Goal: Task Accomplishment & Management: Manage account settings

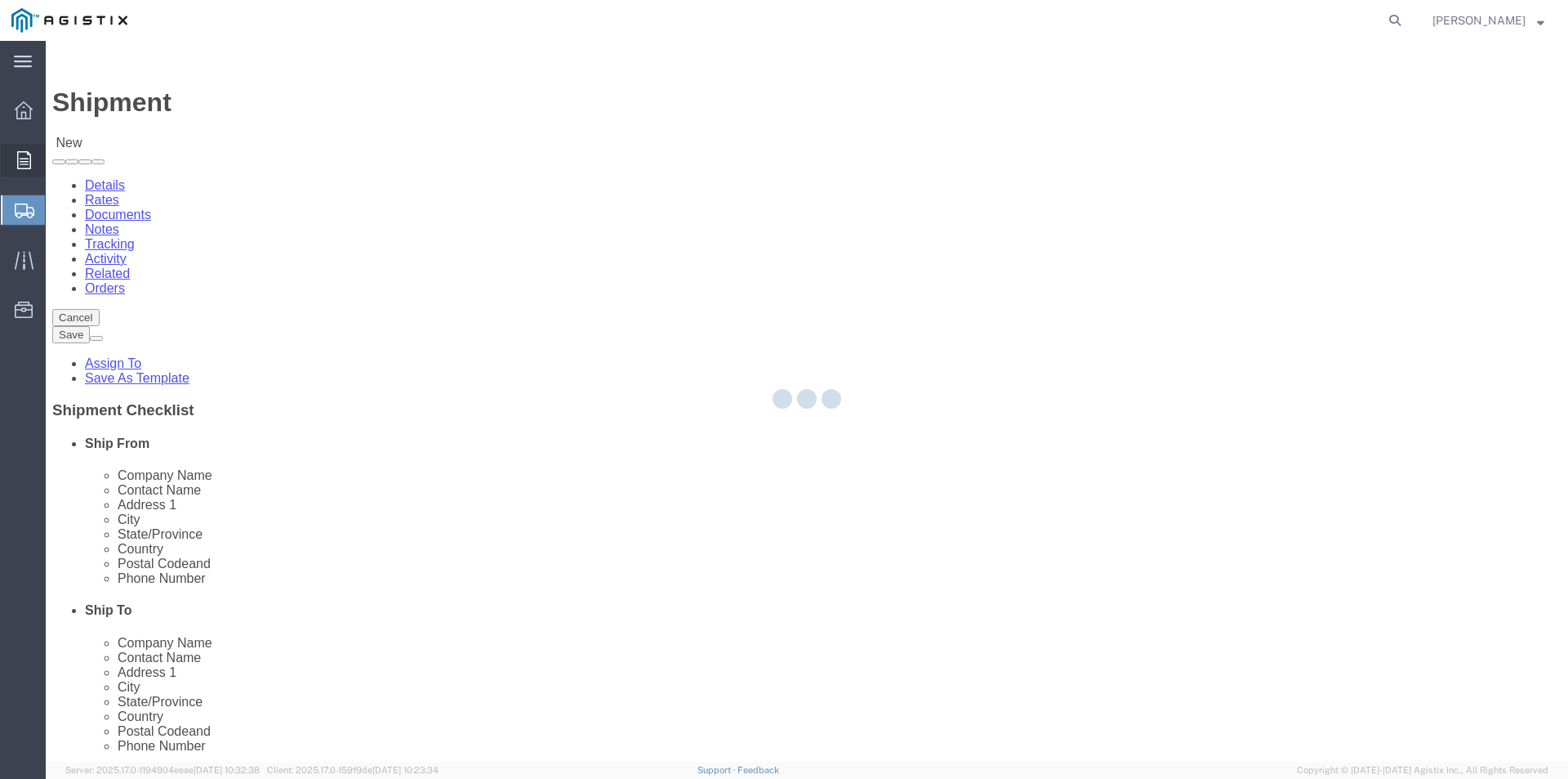
click at [27, 163] on icon at bounding box center [24, 160] width 14 height 18
select select
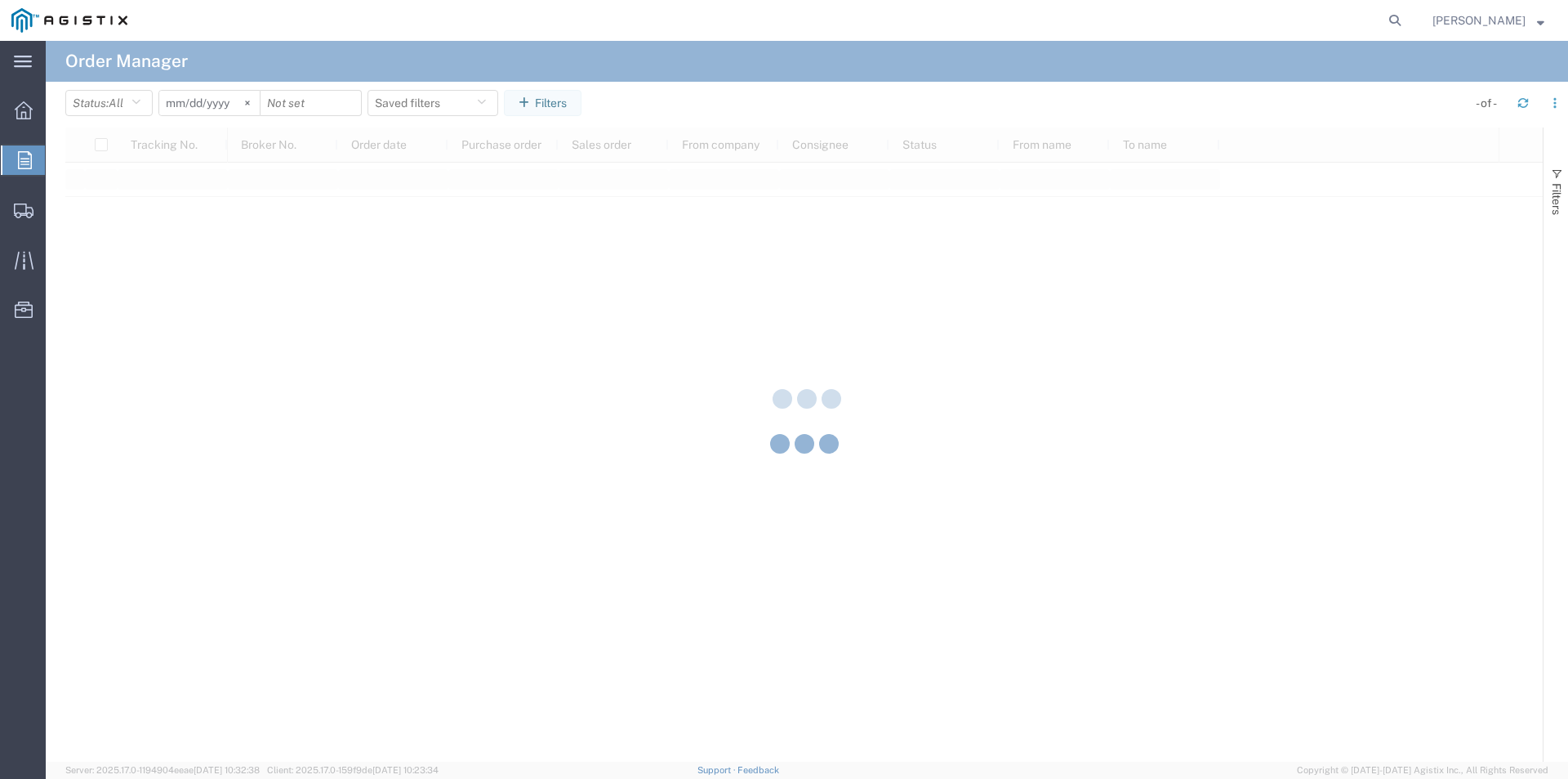
click at [562, 111] on button "Filters" at bounding box center [543, 103] width 78 height 26
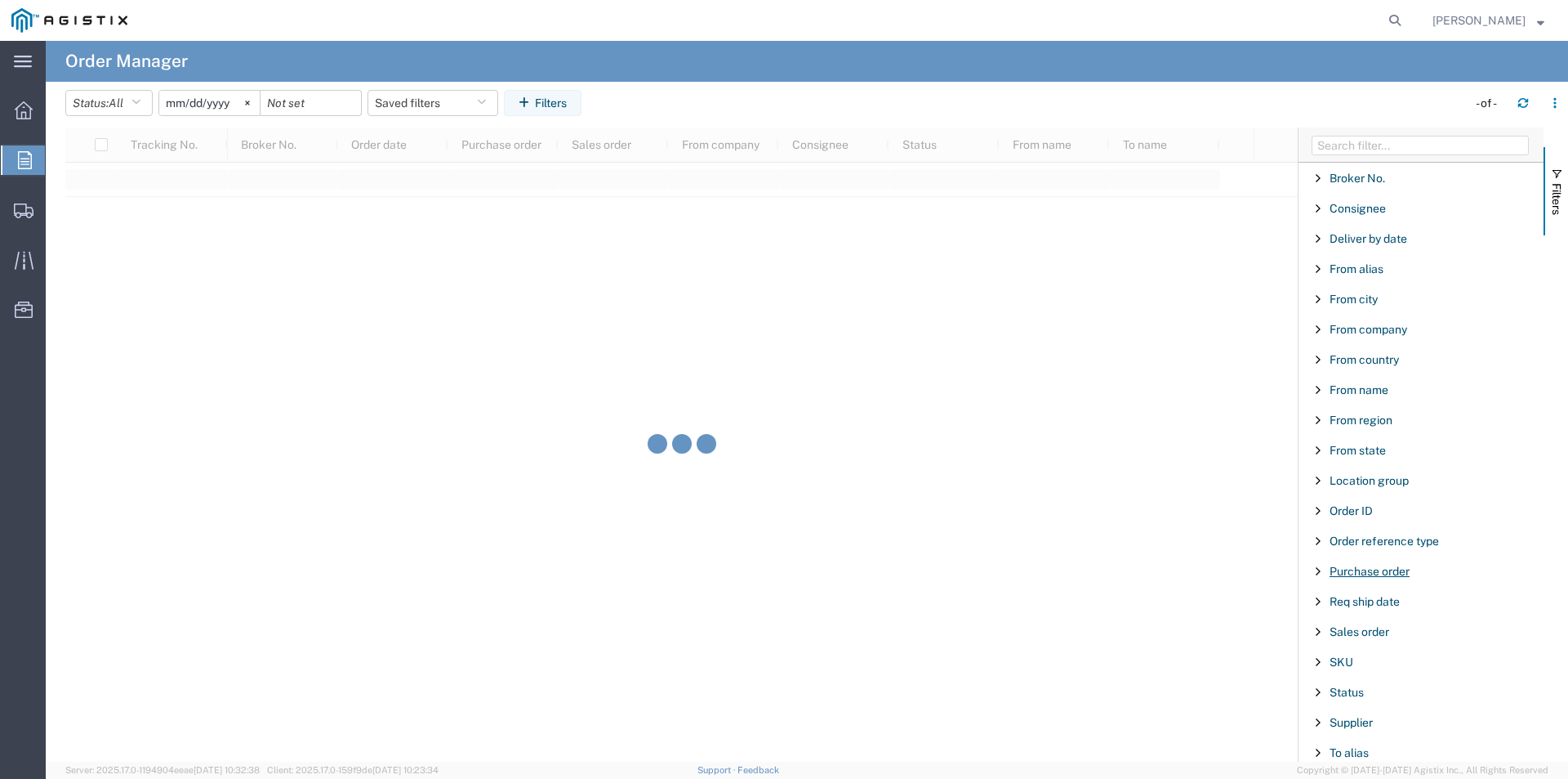
drag, startPoint x: 1349, startPoint y: 565, endPoint x: 1357, endPoint y: 572, distance: 10.6
click at [1349, 566] on span "Purchase order" at bounding box center [1369, 571] width 80 height 13
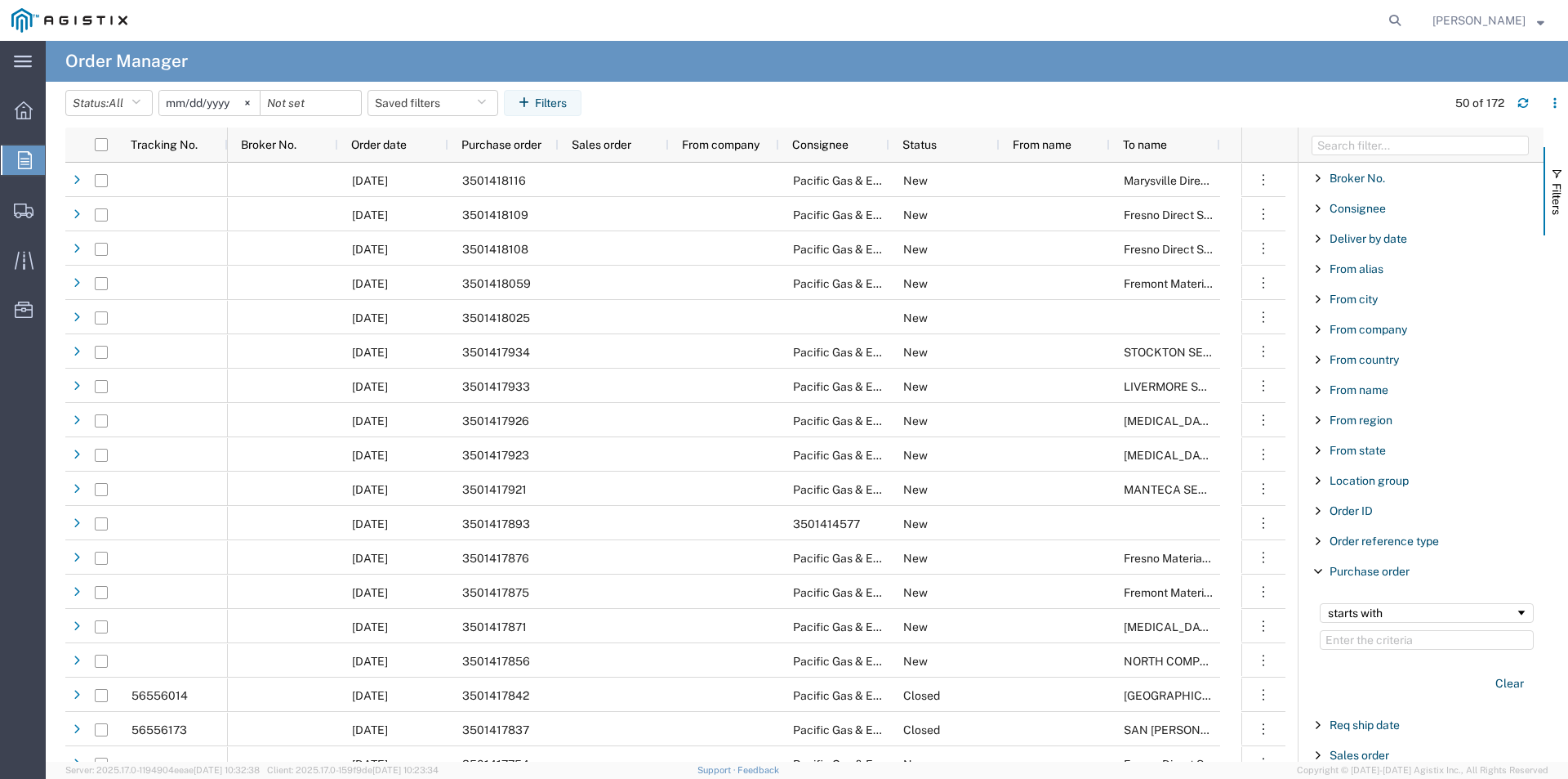
click at [1355, 638] on input "Filter Value" at bounding box center [1427, 639] width 214 height 19
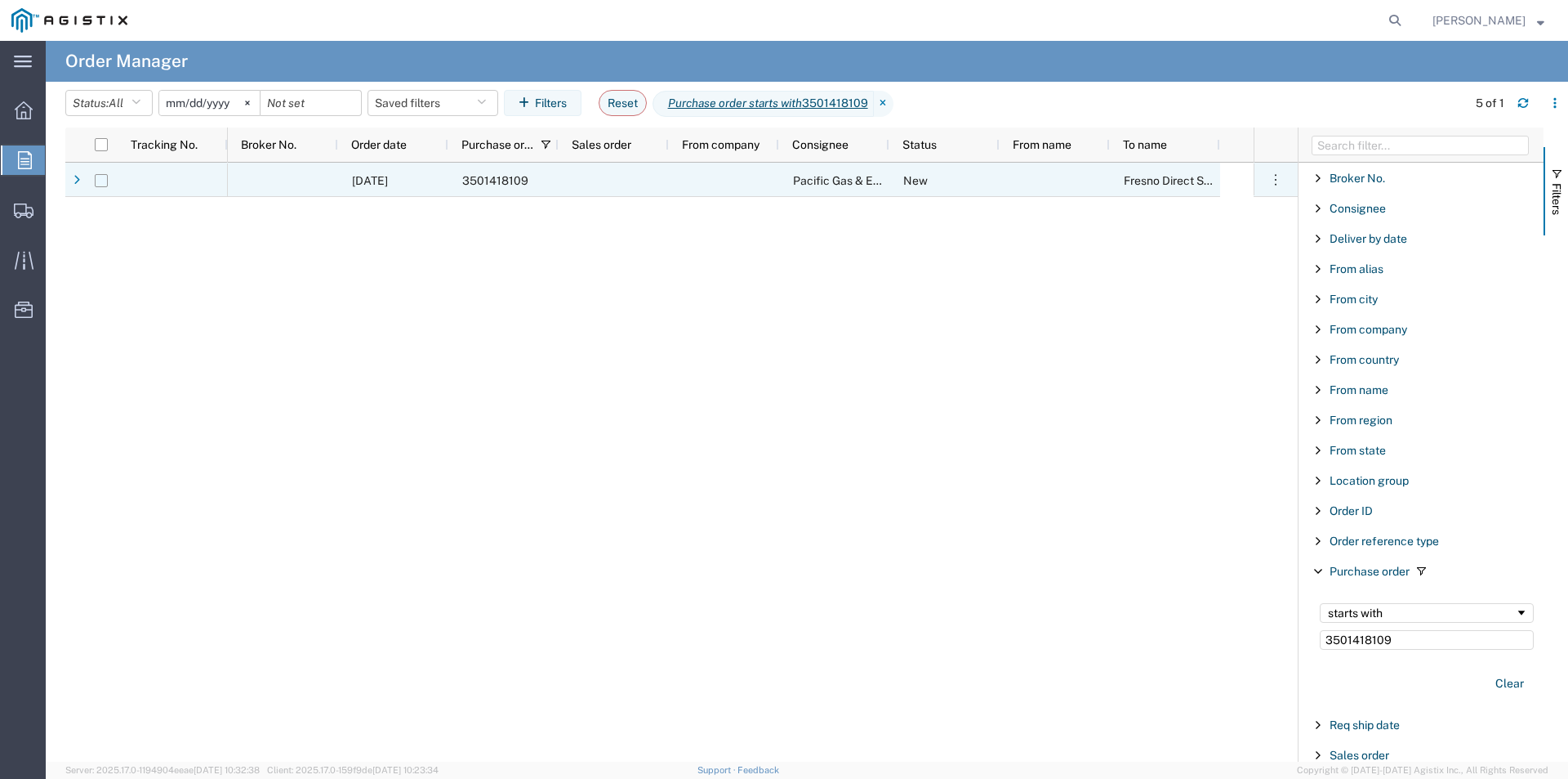
type input "3501418109"
click at [97, 179] on input "Press Space to toggle row selection (unchecked)" at bounding box center [101, 180] width 13 height 13
checkbox input "true"
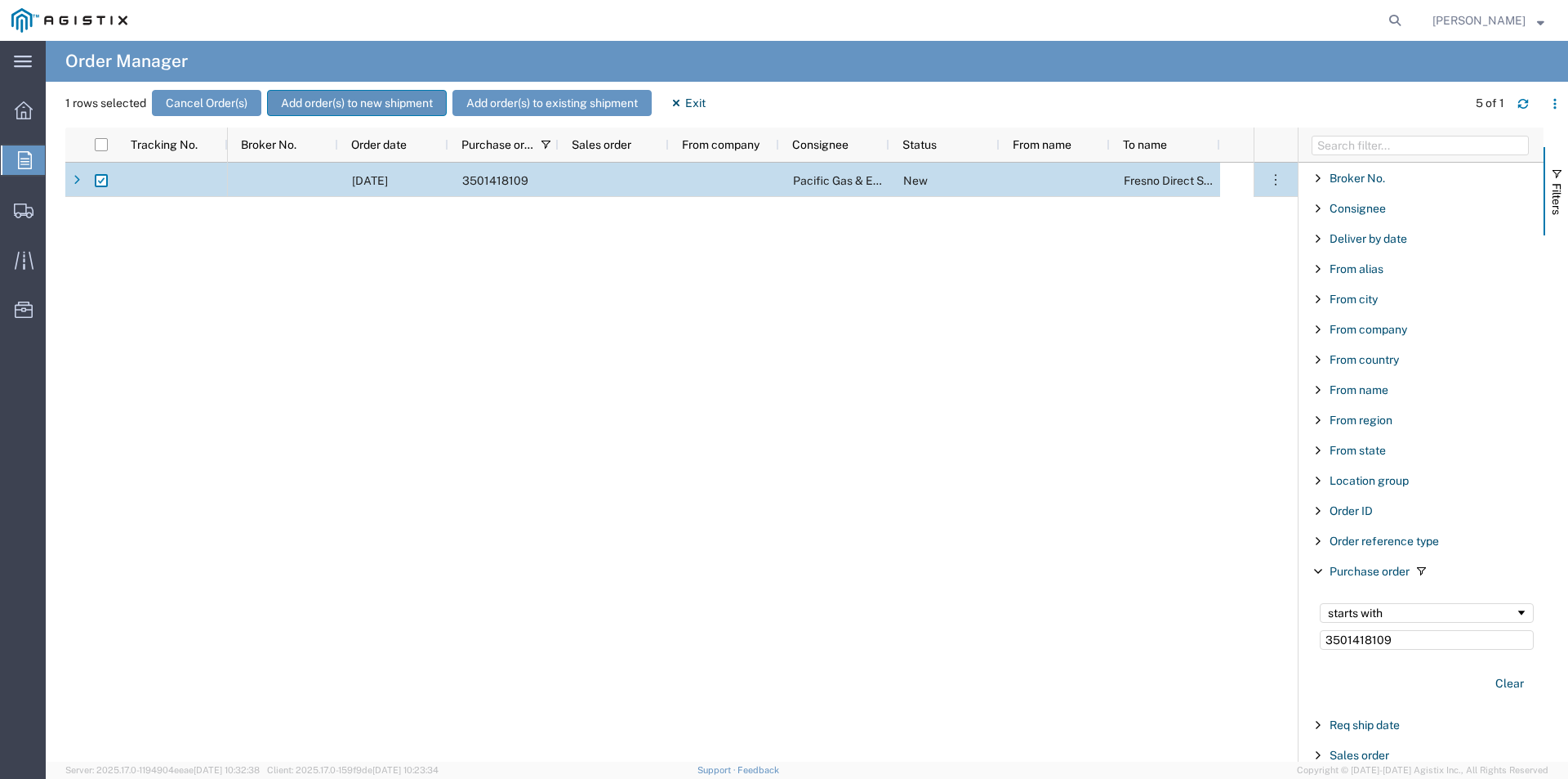
click at [349, 106] on button "Add order(s) to new shipment" at bounding box center [357, 103] width 180 height 26
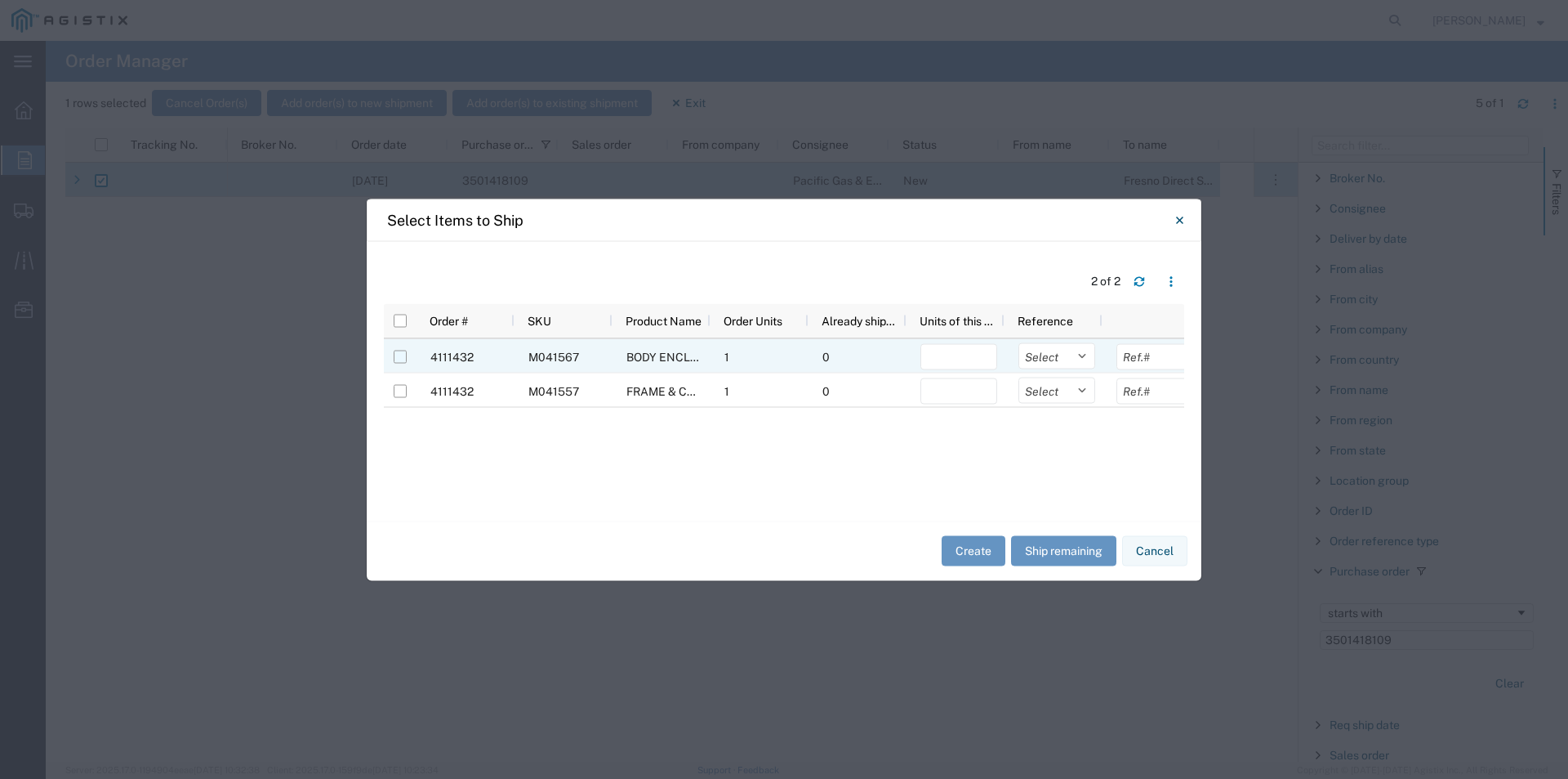
click at [398, 358] on input "Press Space to toggle row selection (unchecked)" at bounding box center [400, 356] width 13 height 13
checkbox input "true"
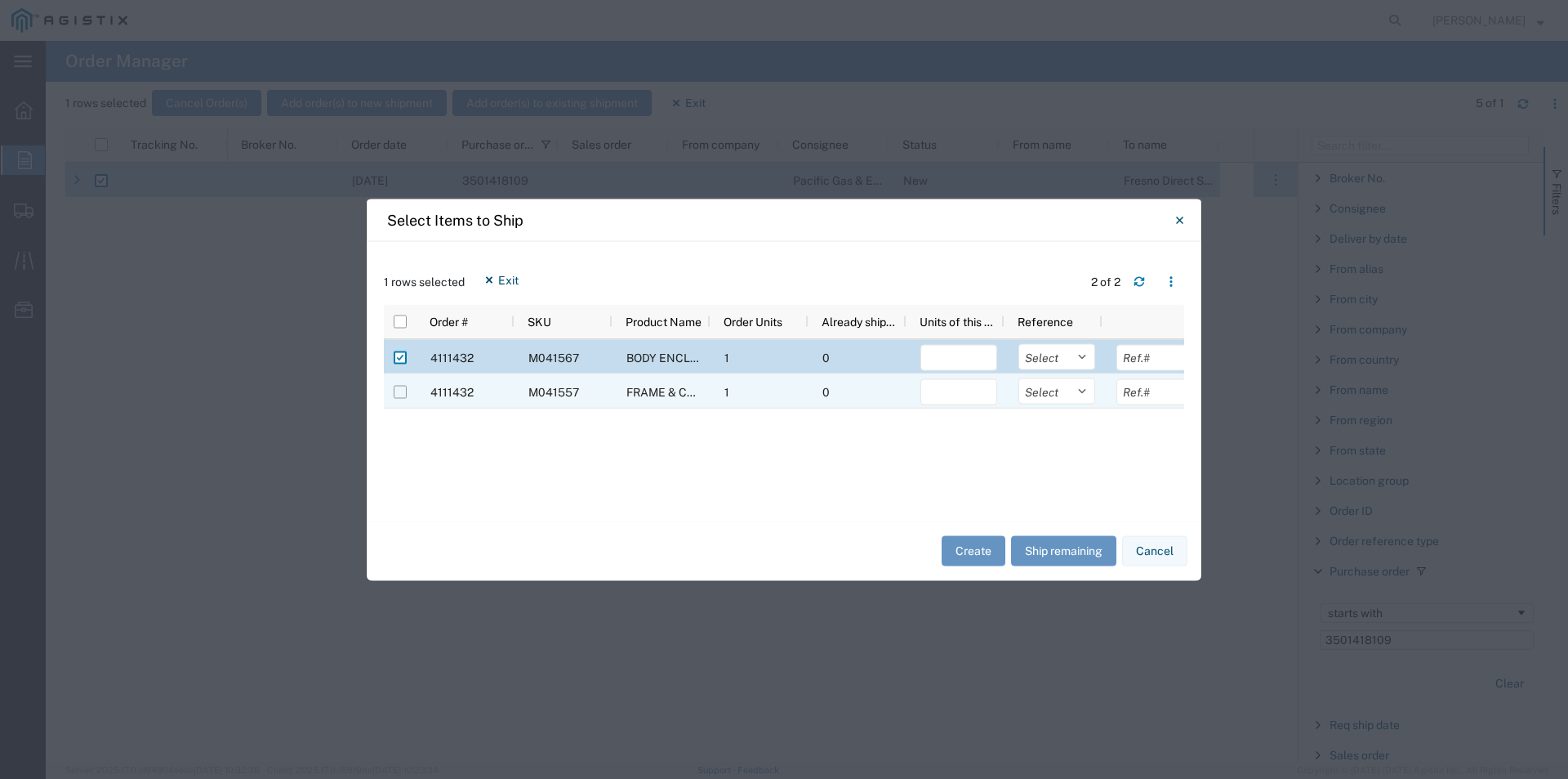
click at [402, 389] on input "Press Space to toggle row selection (unchecked)" at bounding box center [400, 391] width 13 height 13
checkbox input "true"
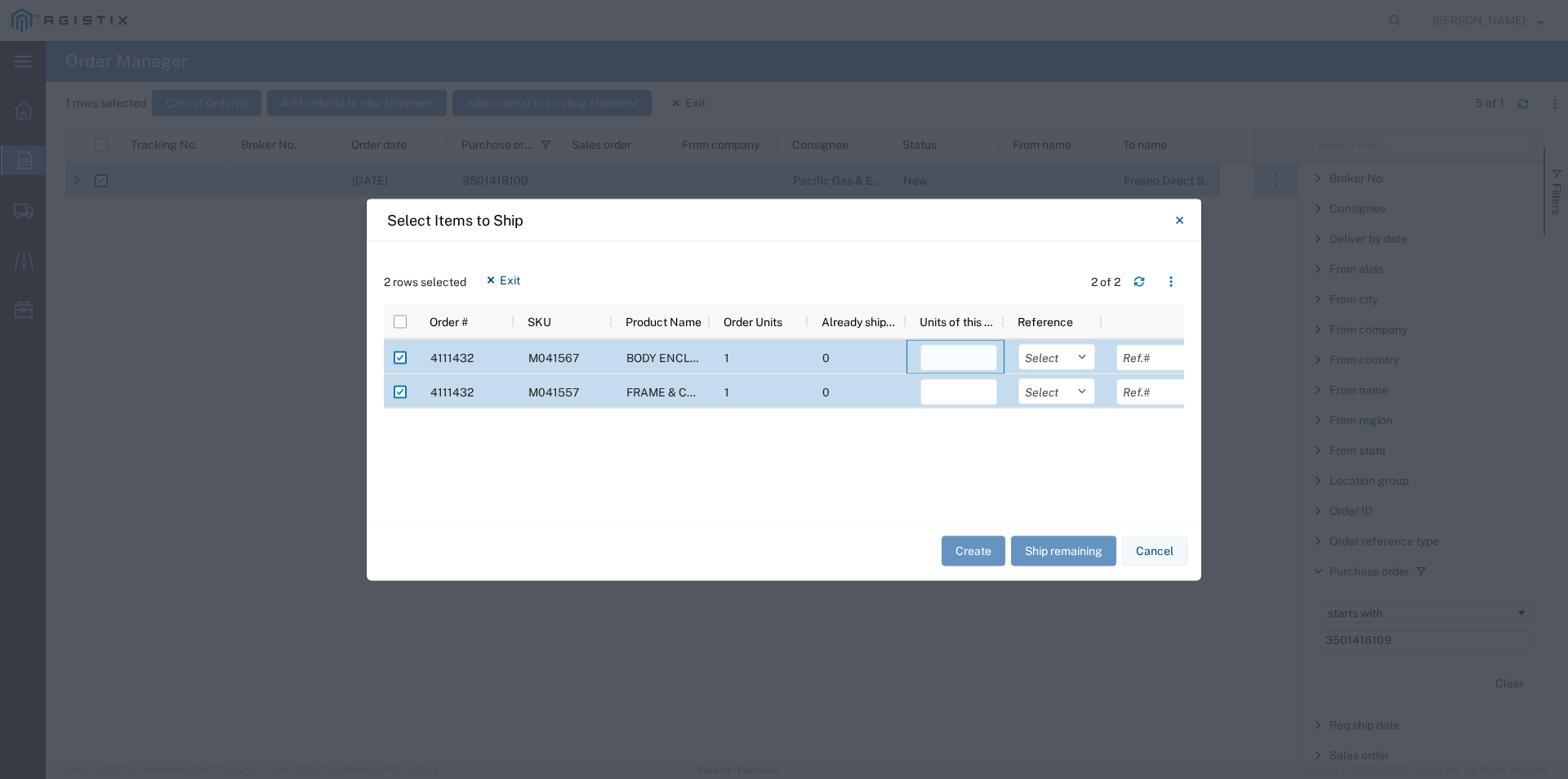
click at [937, 359] on input "number" at bounding box center [959, 357] width 77 height 26
type input "1"
drag, startPoint x: 974, startPoint y: 263, endPoint x: 967, endPoint y: 300, distance: 37.7
click at [974, 265] on header "2 rows selected Exit 2 of 2" at bounding box center [784, 281] width 801 height 46
click at [936, 397] on input "number" at bounding box center [959, 391] width 77 height 26
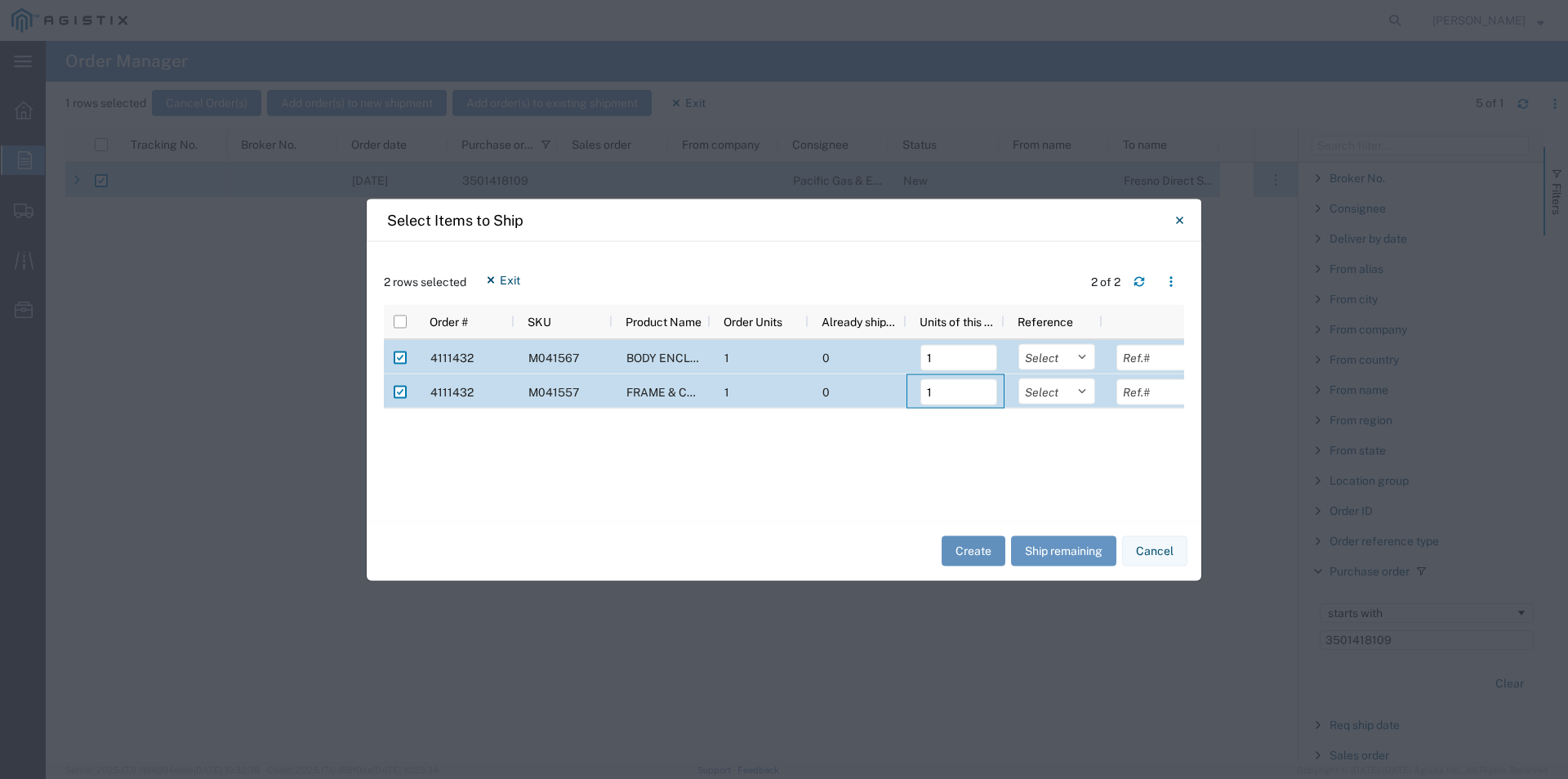
type input "1"
click at [987, 553] on button "Create" at bounding box center [974, 551] width 64 height 30
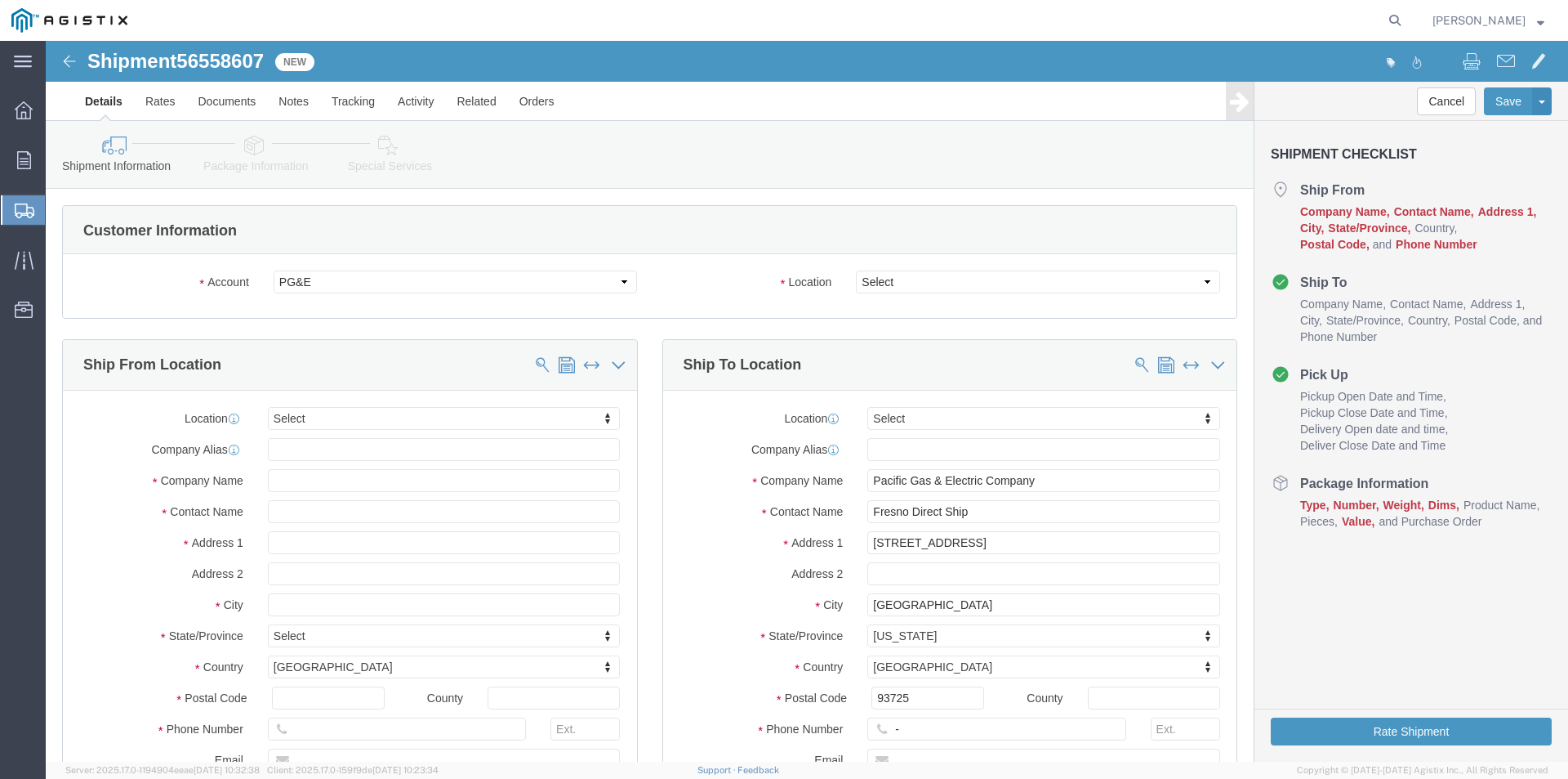
select select
click select "Select All Others [GEOGRAPHIC_DATA] [GEOGRAPHIC_DATA] [GEOGRAPHIC_DATA] [GEOGRA…"
select select "23082"
click select "Select All Others [GEOGRAPHIC_DATA] [GEOGRAPHIC_DATA] [GEOGRAPHIC_DATA] [GEOGRA…"
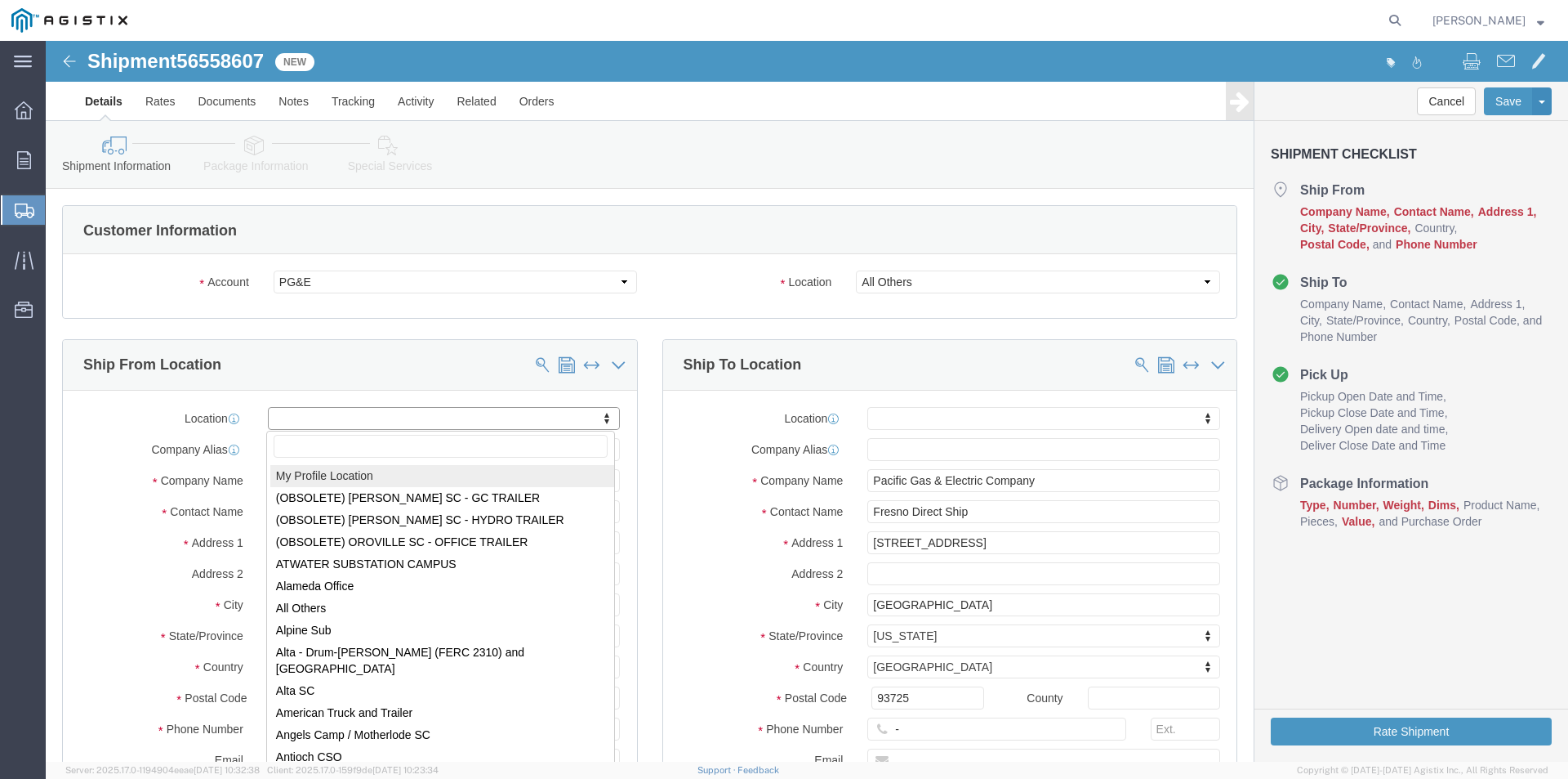
select select "MYPROFILE"
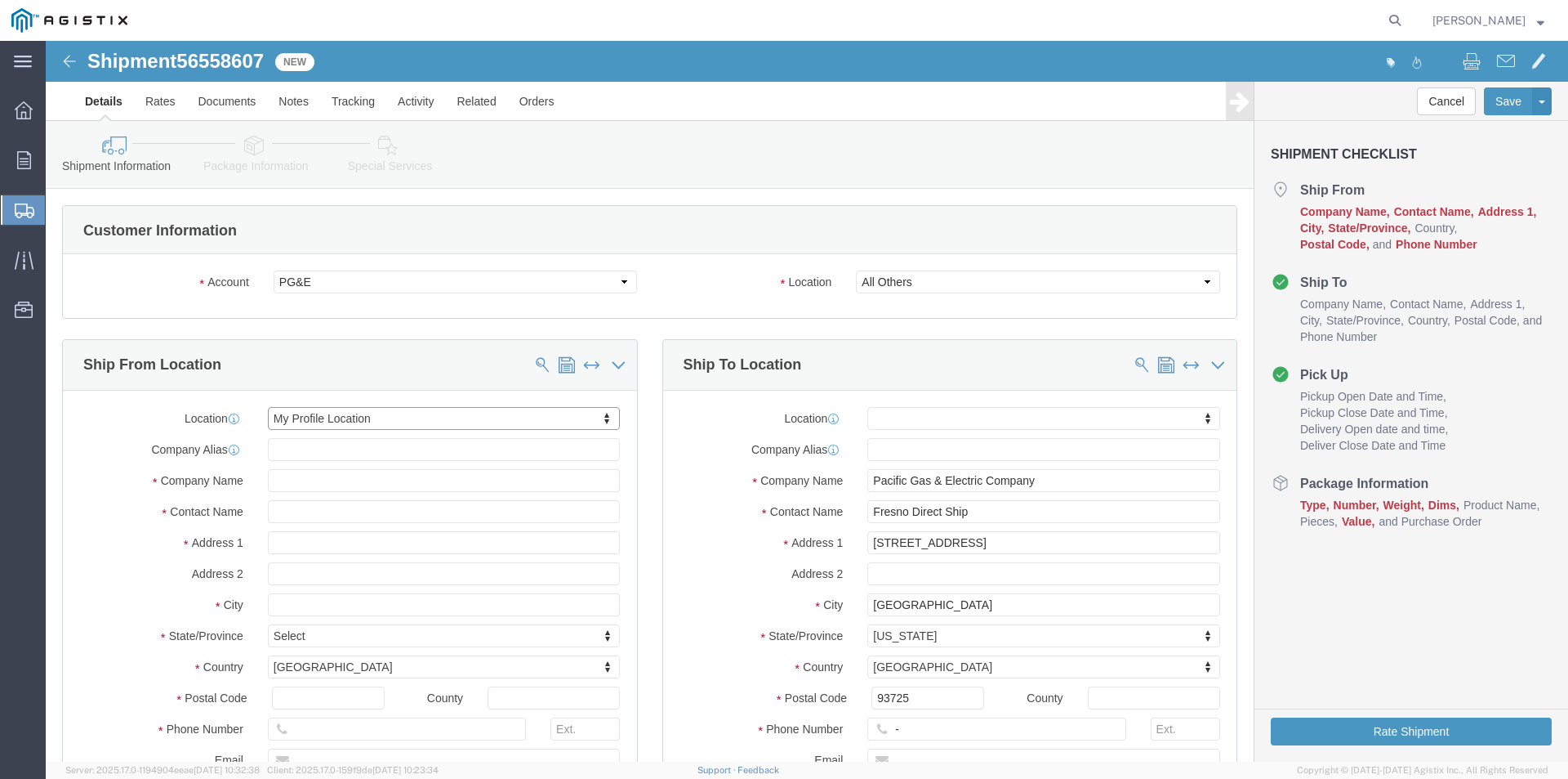
select select "CA"
drag, startPoint x: 942, startPoint y: 477, endPoint x: 722, endPoint y: 529, distance: 226.1
click div "Location My Profile Location (OBSOLETE) [PERSON_NAME] SC - GC TRAILER (OBSOLETE…"
type input "[PERSON_NAME] yard"
drag, startPoint x: 1018, startPoint y: 507, endPoint x: 786, endPoint y: 496, distance: 232.3
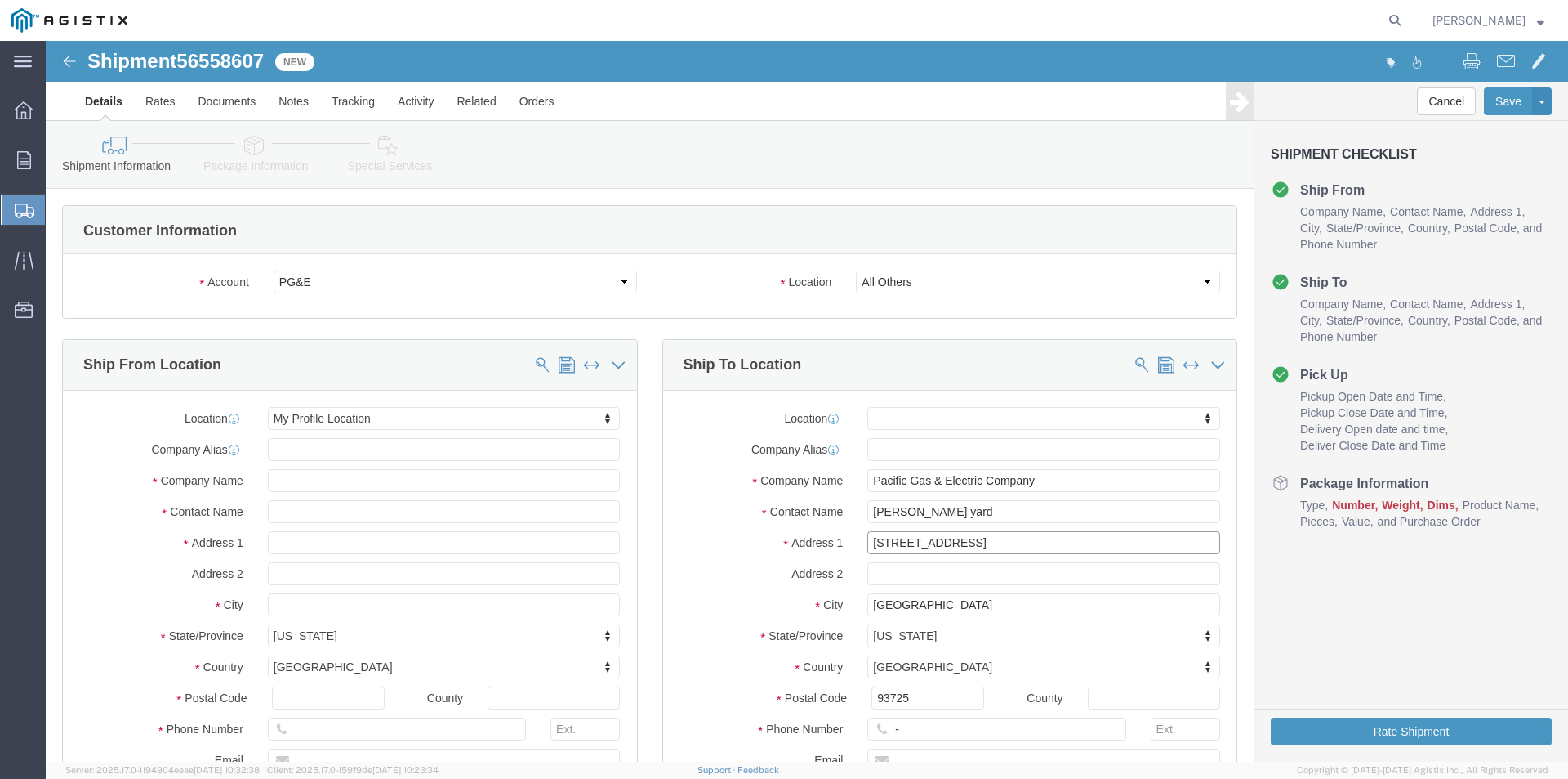
click div "Address [STREET_ADDRESS]"
type input "[STREET_ADDRESS][PERSON_NAME]"
drag, startPoint x: 890, startPoint y: 571, endPoint x: 789, endPoint y: 557, distance: 102.0
click div "City [GEOGRAPHIC_DATA]"
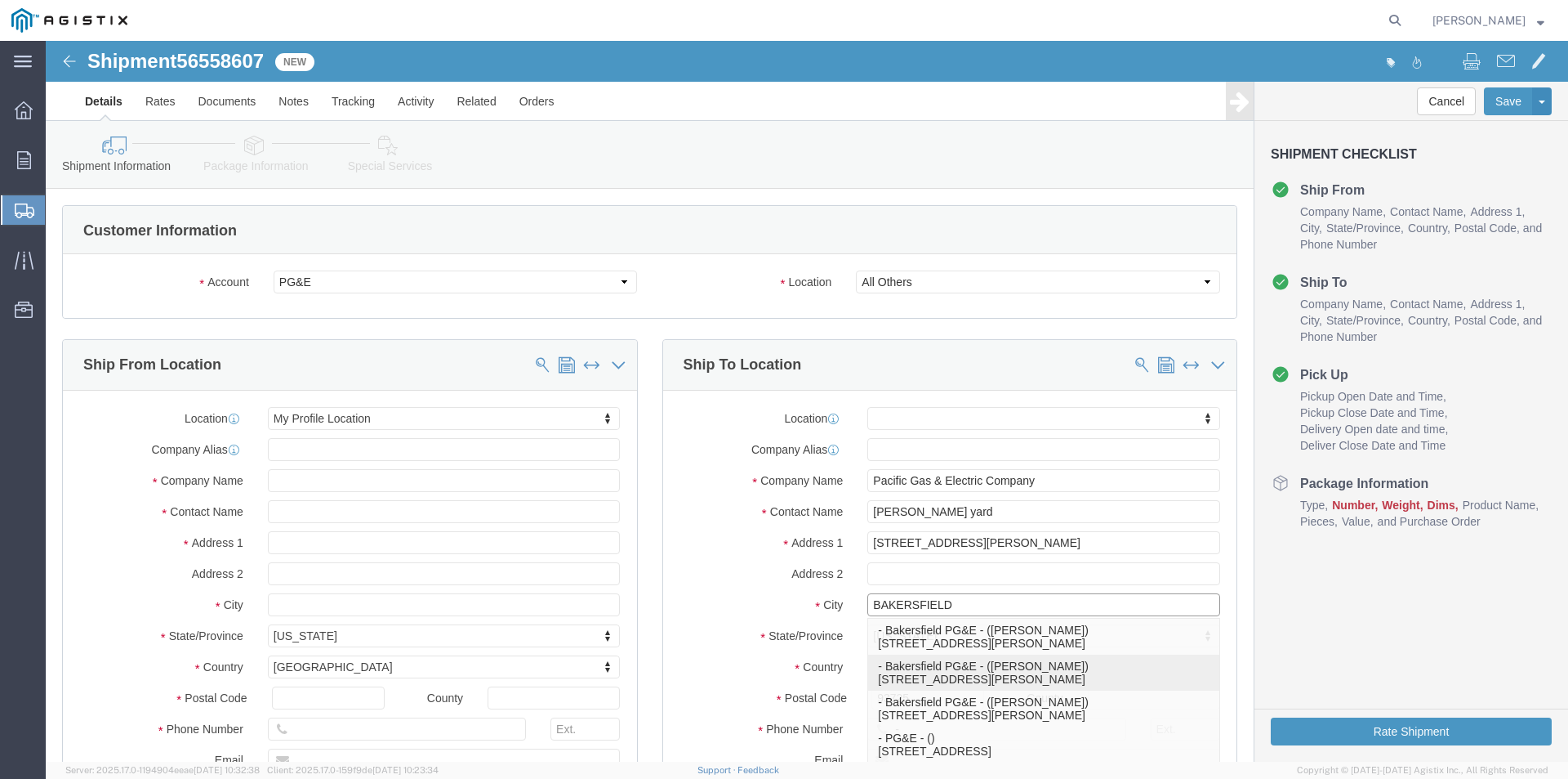
type input "BAKERSFIELD"
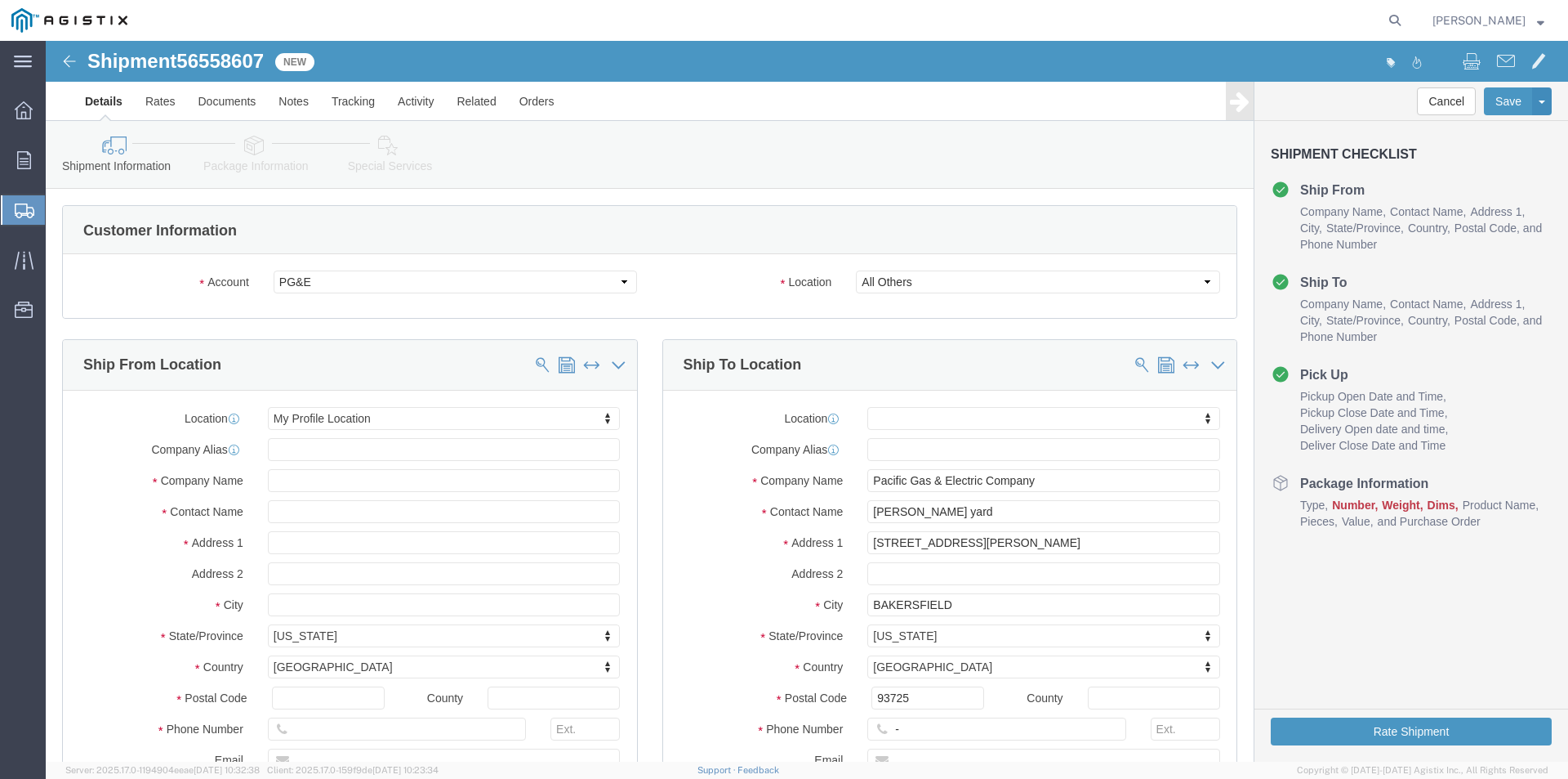
drag, startPoint x: 766, startPoint y: 626, endPoint x: 824, endPoint y: 619, distance: 58.4
click label "Country"
drag, startPoint x: 871, startPoint y: 657, endPoint x: 773, endPoint y: 663, distance: 98.2
click div "Postal Code 93725"
type input "93313"
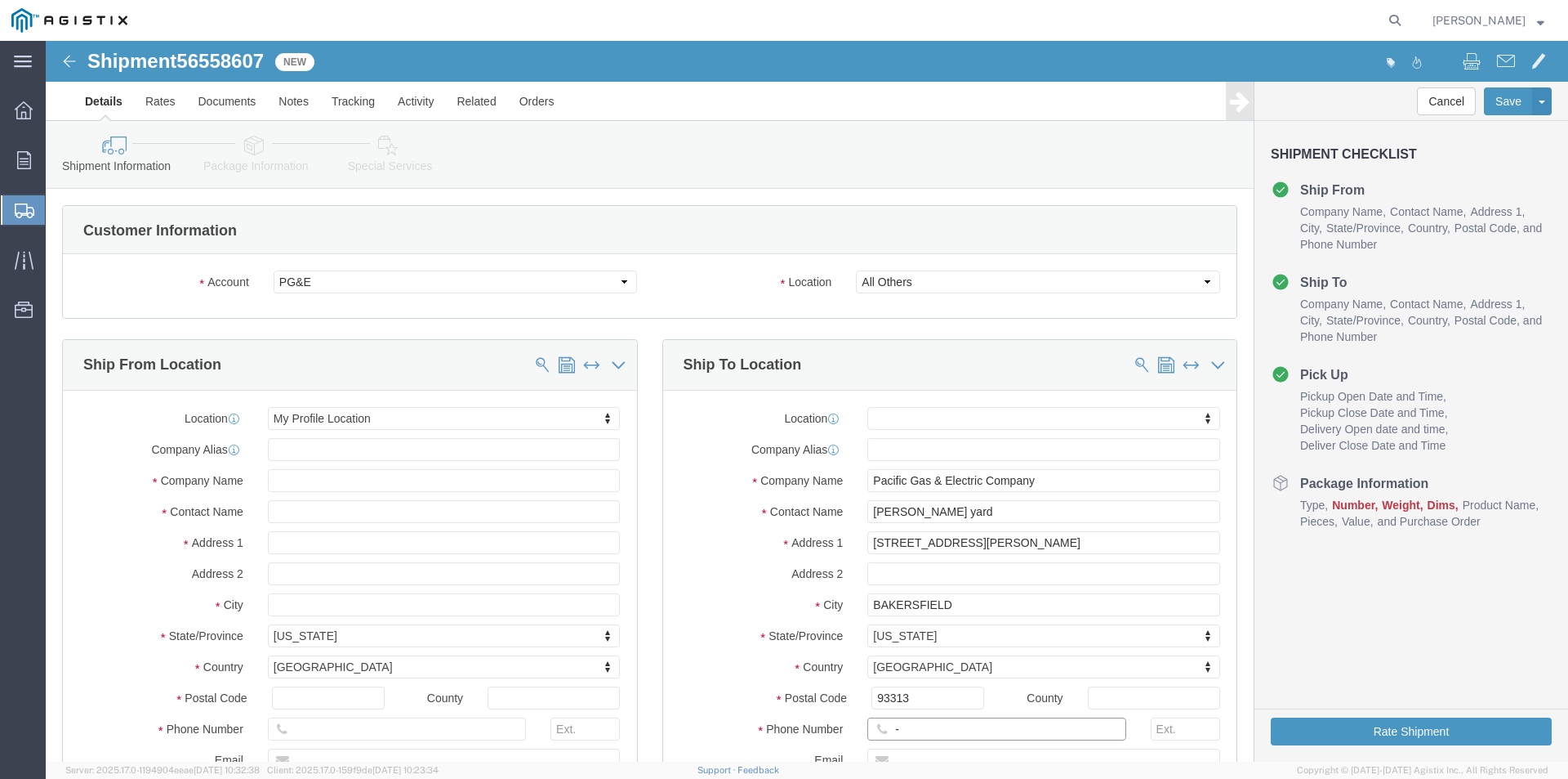
drag, startPoint x: 870, startPoint y: 694, endPoint x: 795, endPoint y: 692, distance: 75.0
click div "Phone Number -"
click input "text"
type input "[PHONE_NUMBER]"
click label "Postal Code"
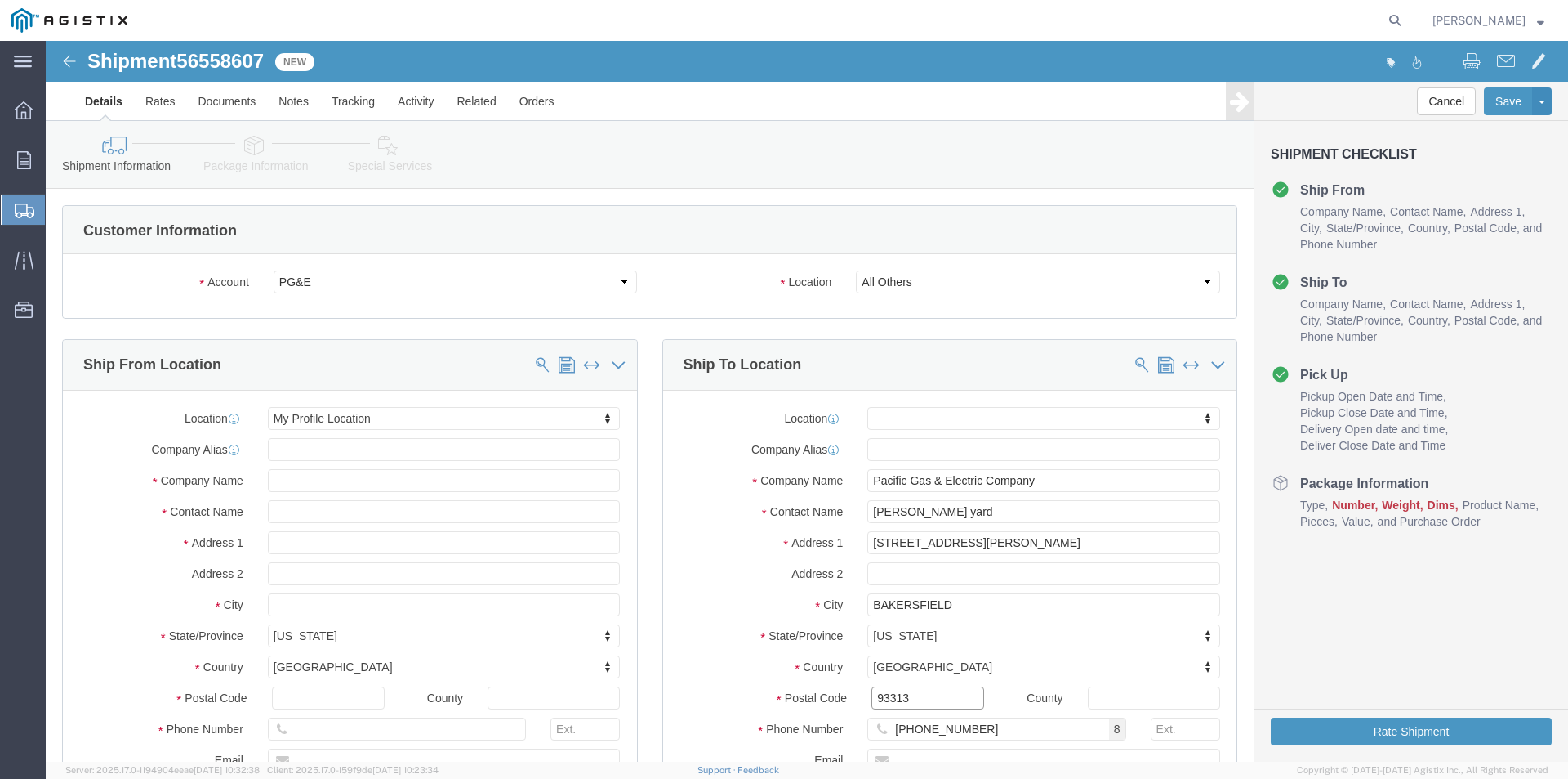
click input "93313"
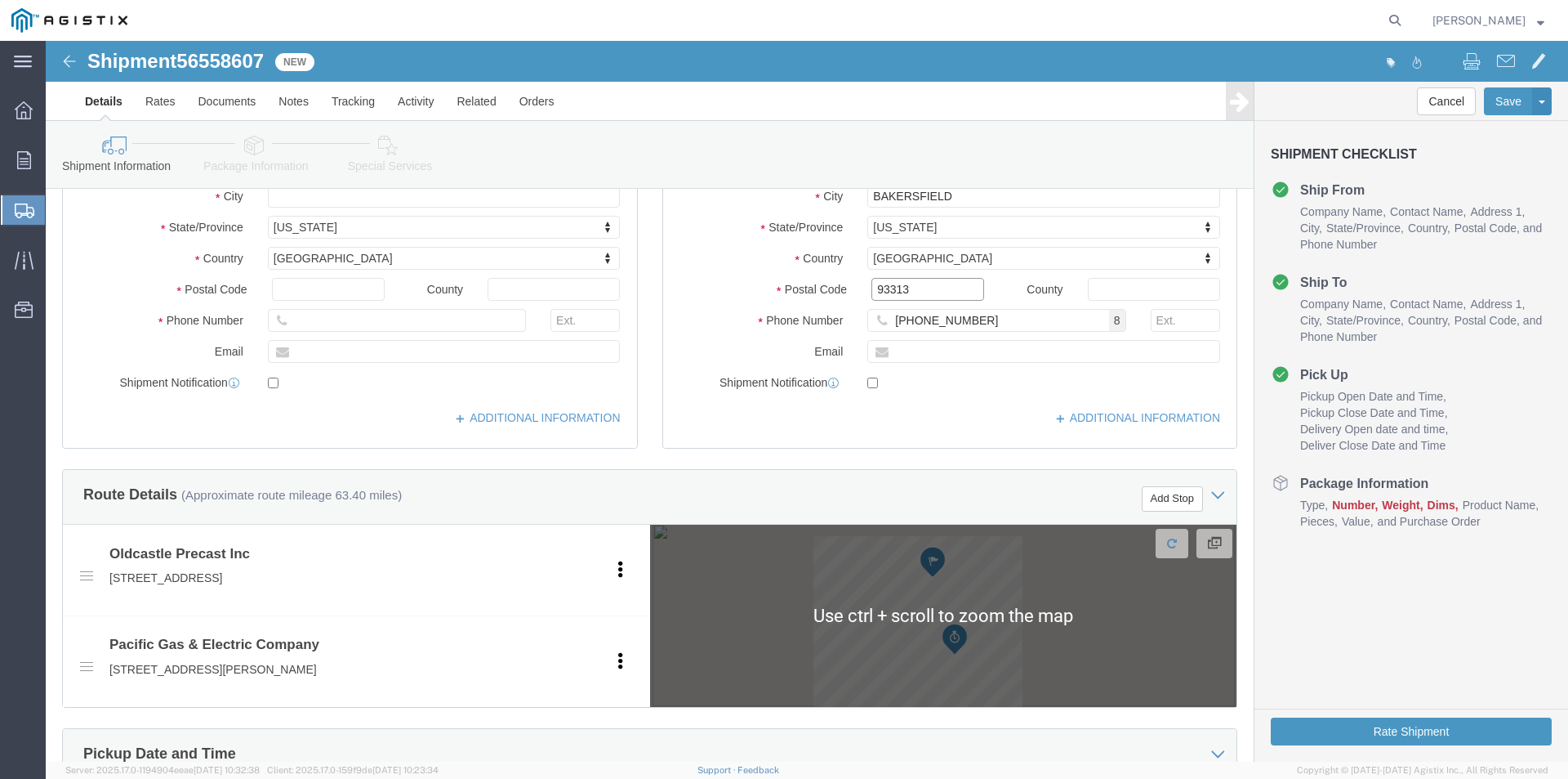
scroll to position [654, 0]
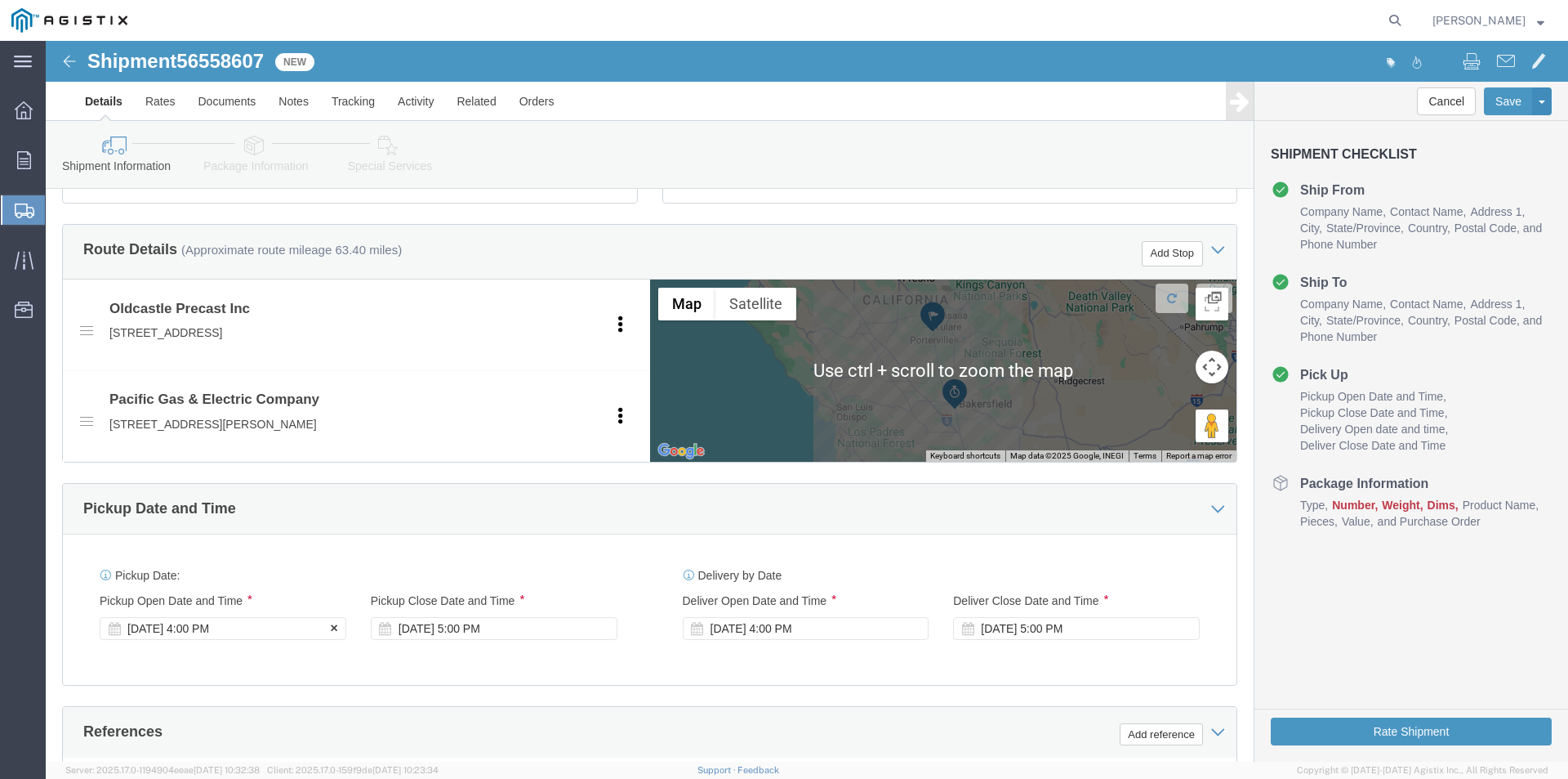
click div "Pickup Start Date Pickup Start Time Pickup Open Date and Time [DATE] 4:00 PM"
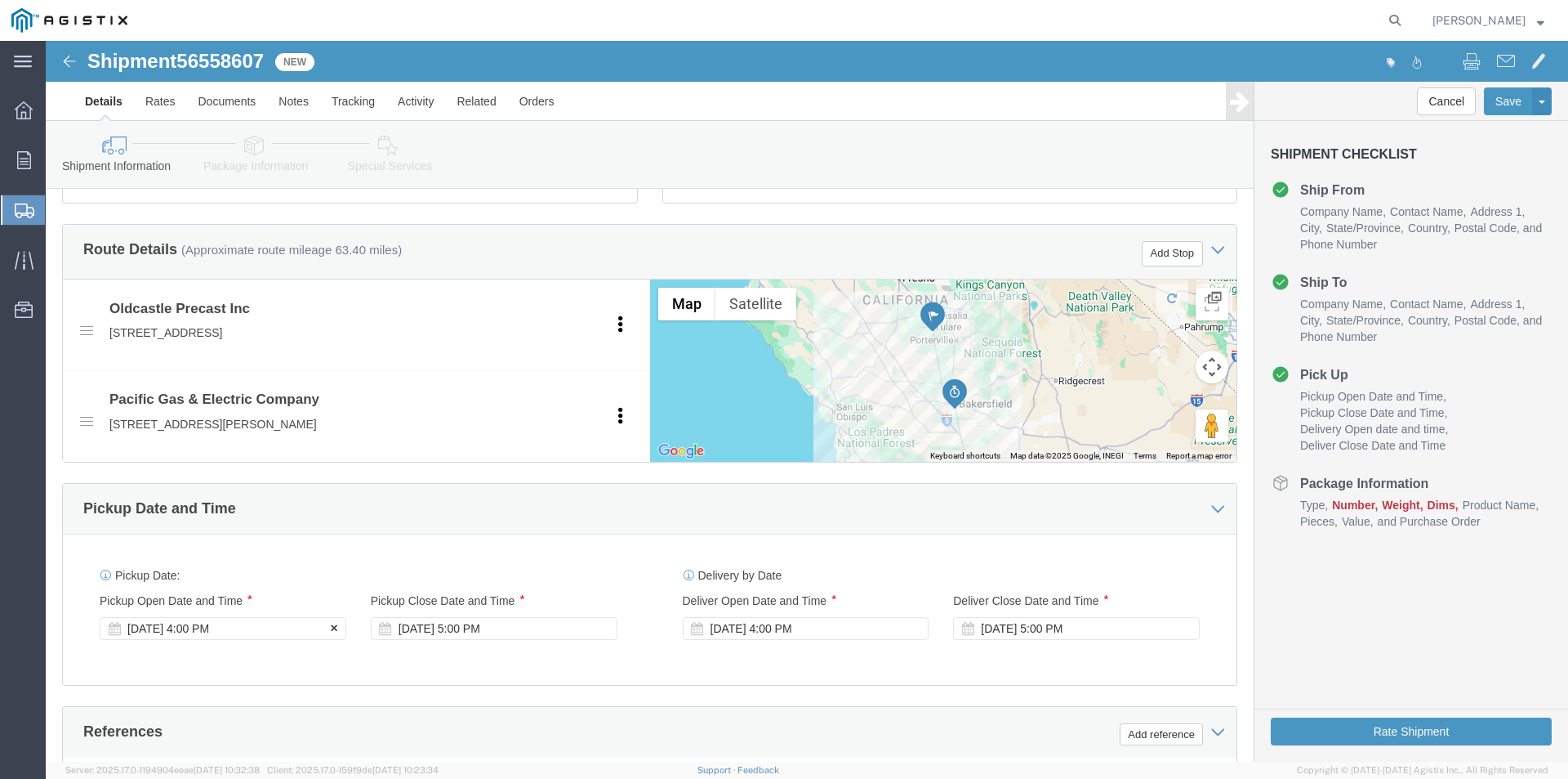
click div "[DATE] 4:00 PM"
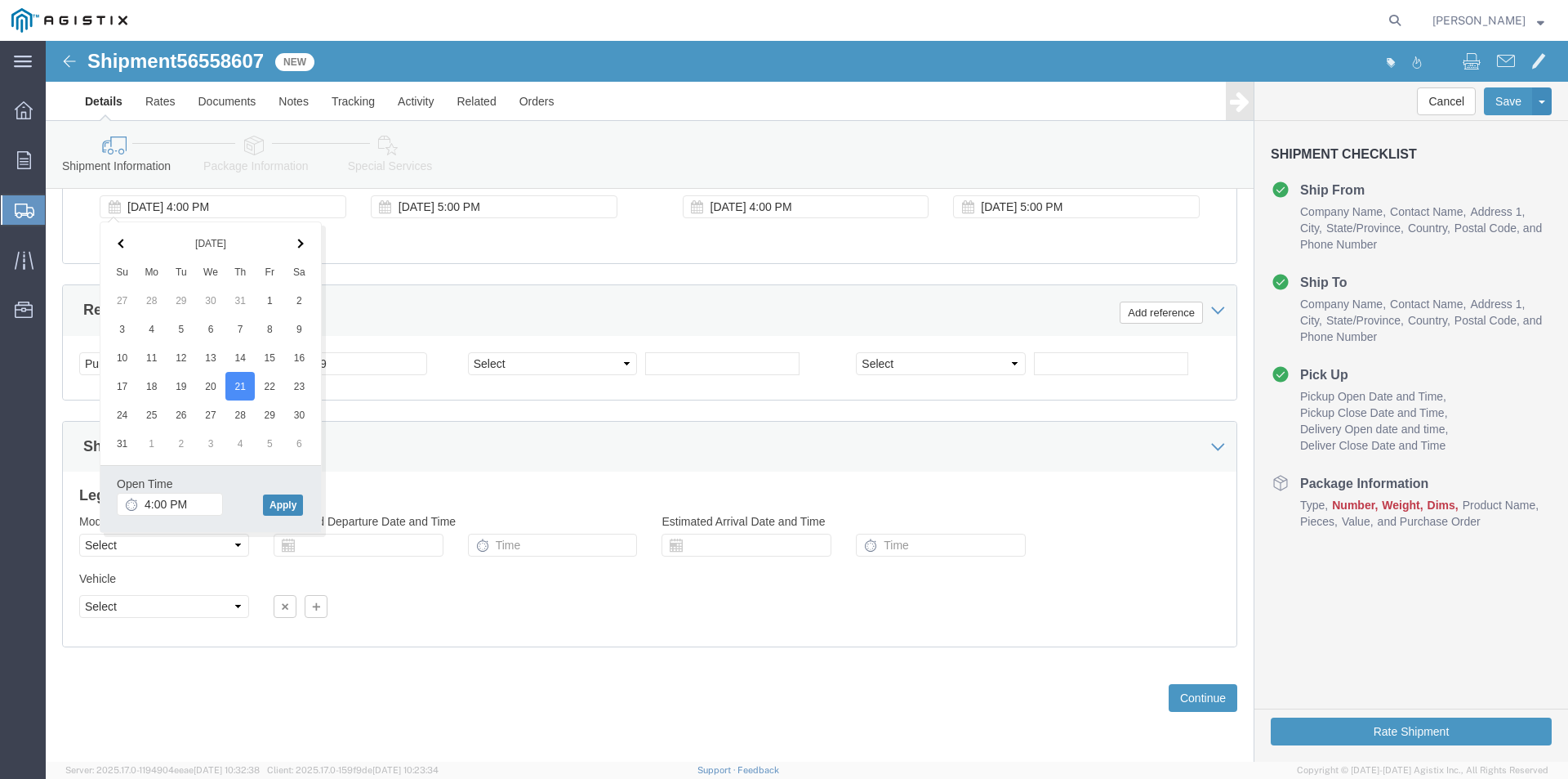
click button "Apply"
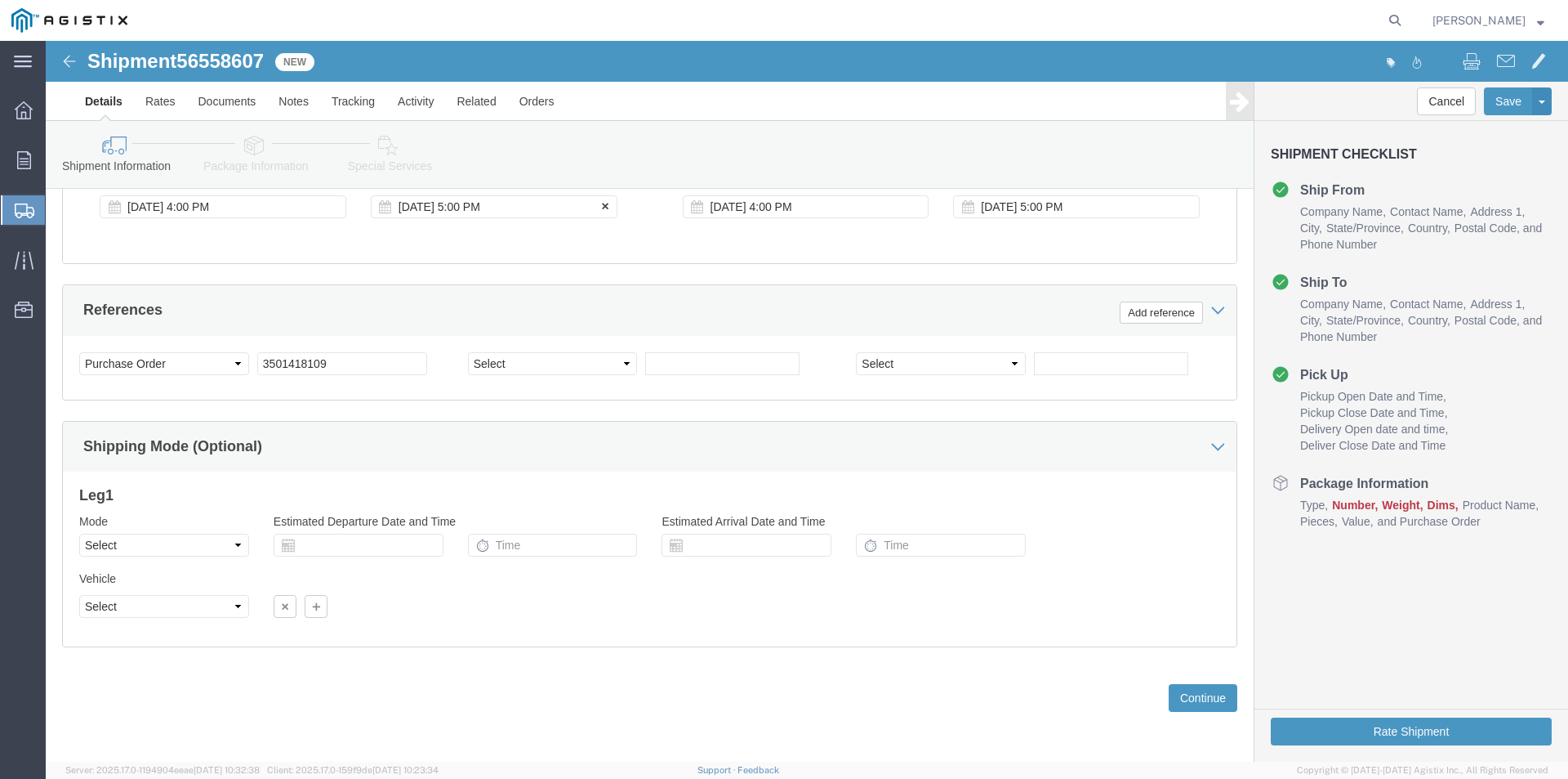
click div "[DATE] 5:00 PM"
drag, startPoint x: 643, startPoint y: 218, endPoint x: 720, endPoint y: 189, distance: 82.3
click div "Pickup Date: Pickup Start Date Pickup Start Time Pickup Open Date and Time [DAT…"
click div "[DATE] 4:00 PM"
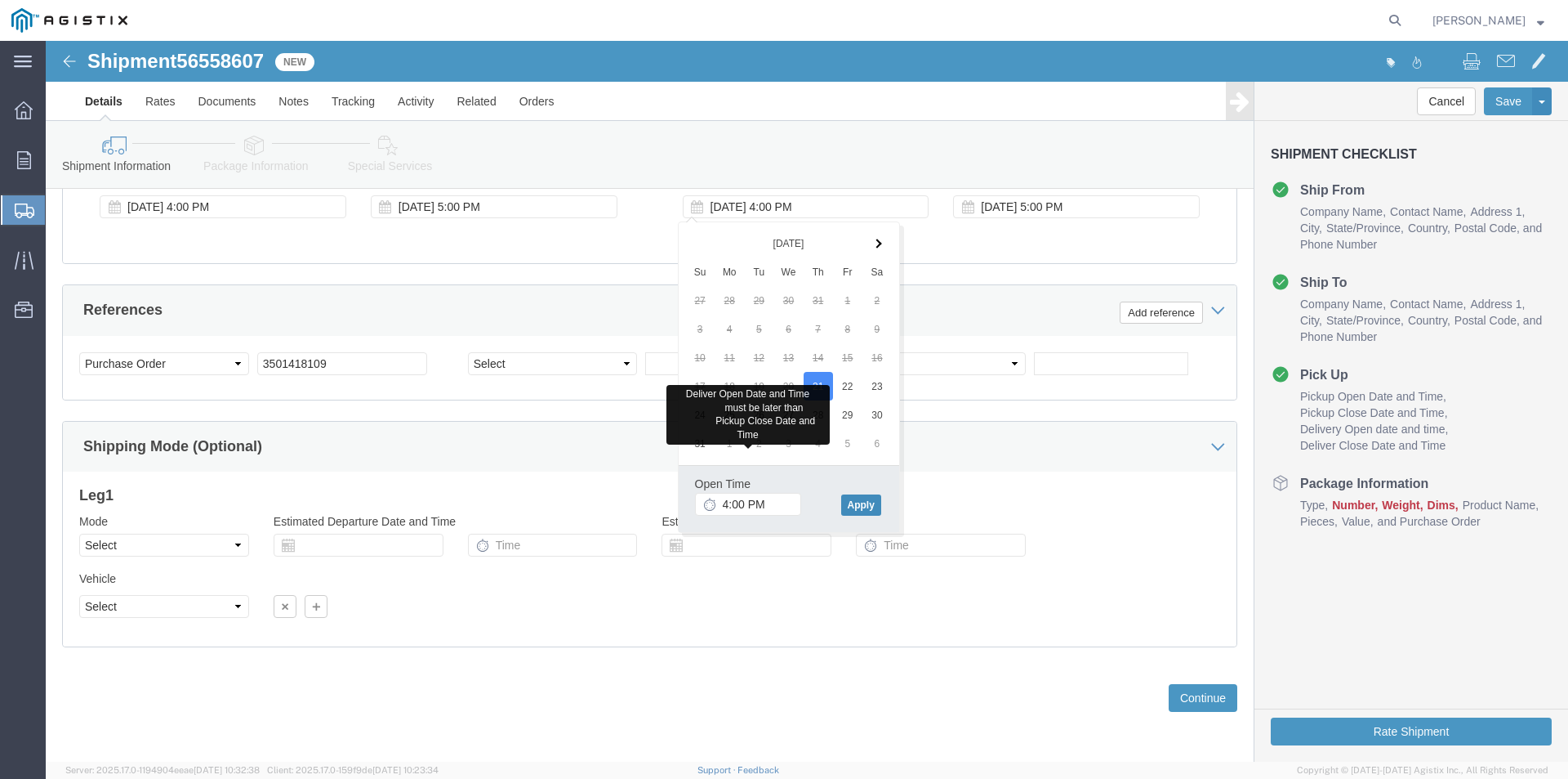
click button "Apply"
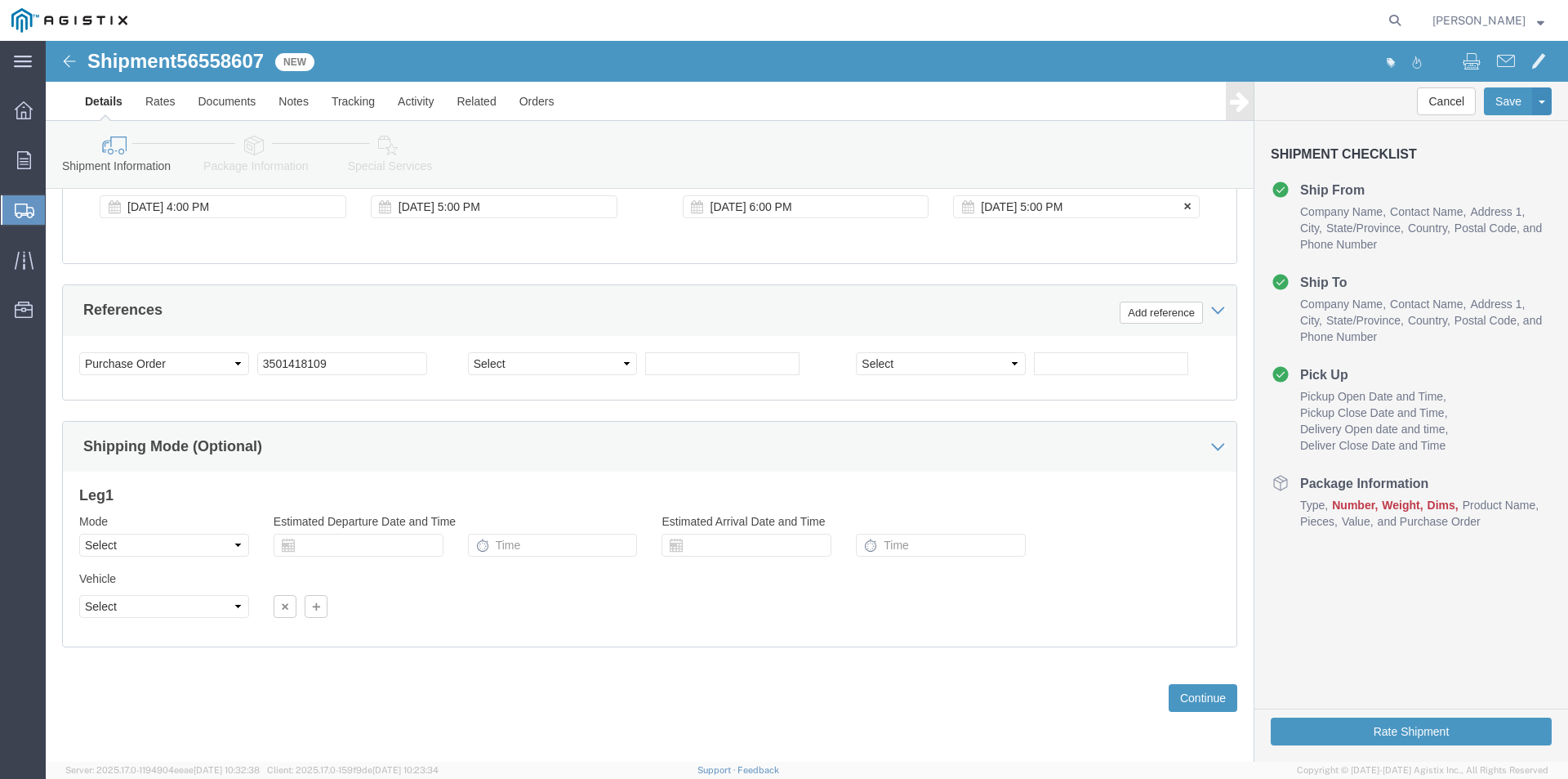
click div "[DATE] 5:00 PM"
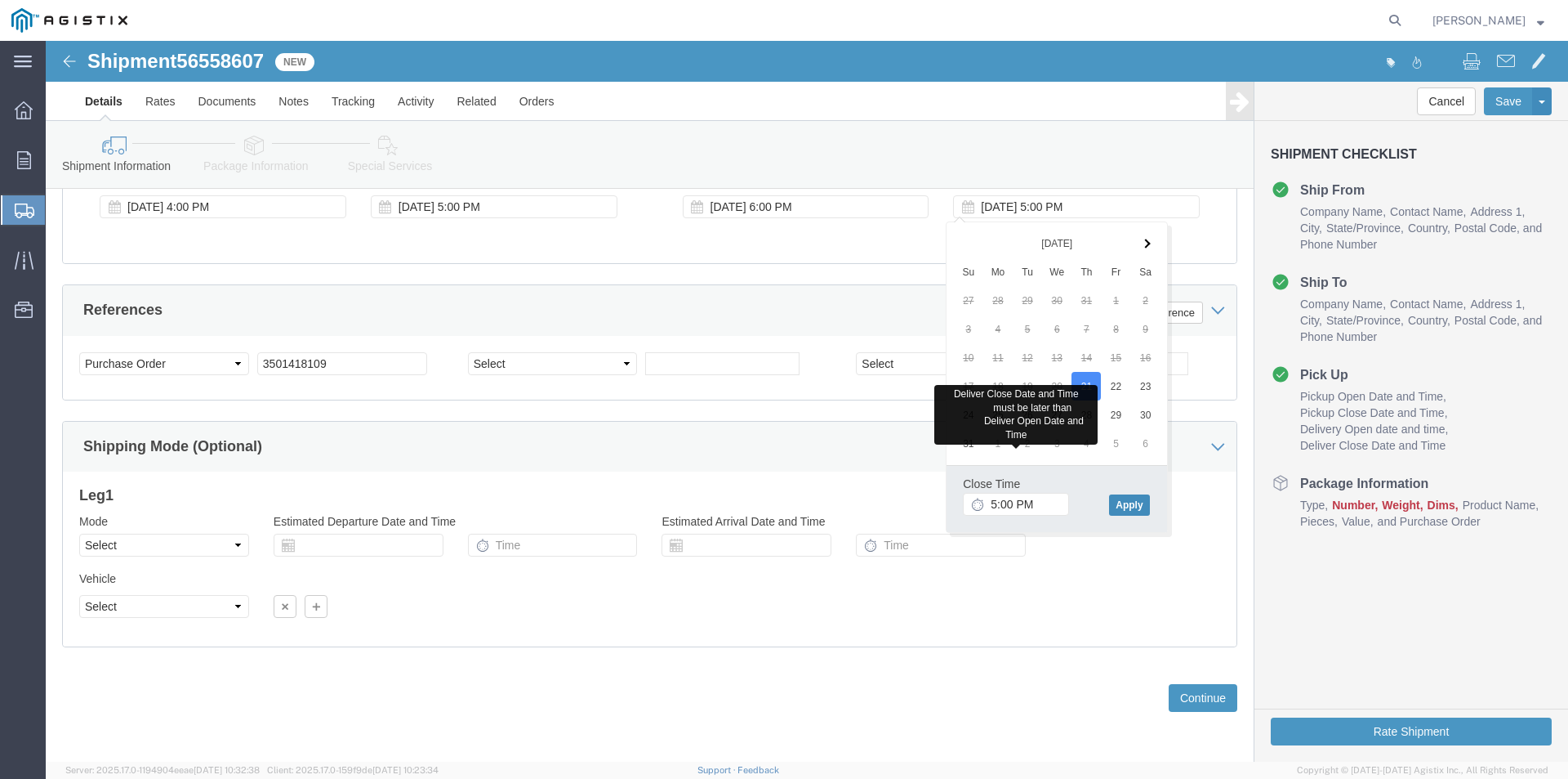
drag, startPoint x: 1076, startPoint y: 462, endPoint x: 1065, endPoint y: 456, distance: 12.5
click button "Apply"
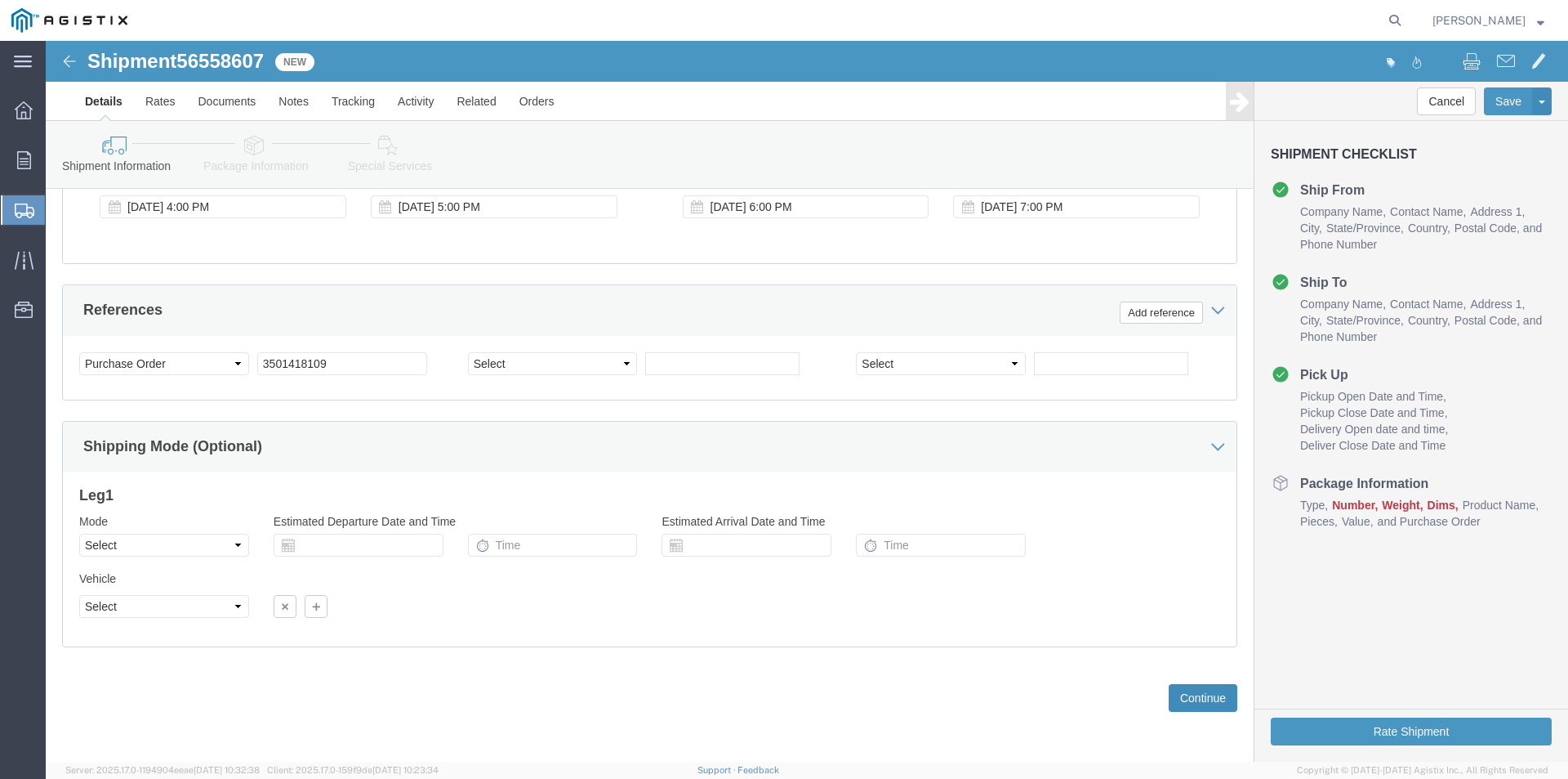
click button "Continue"
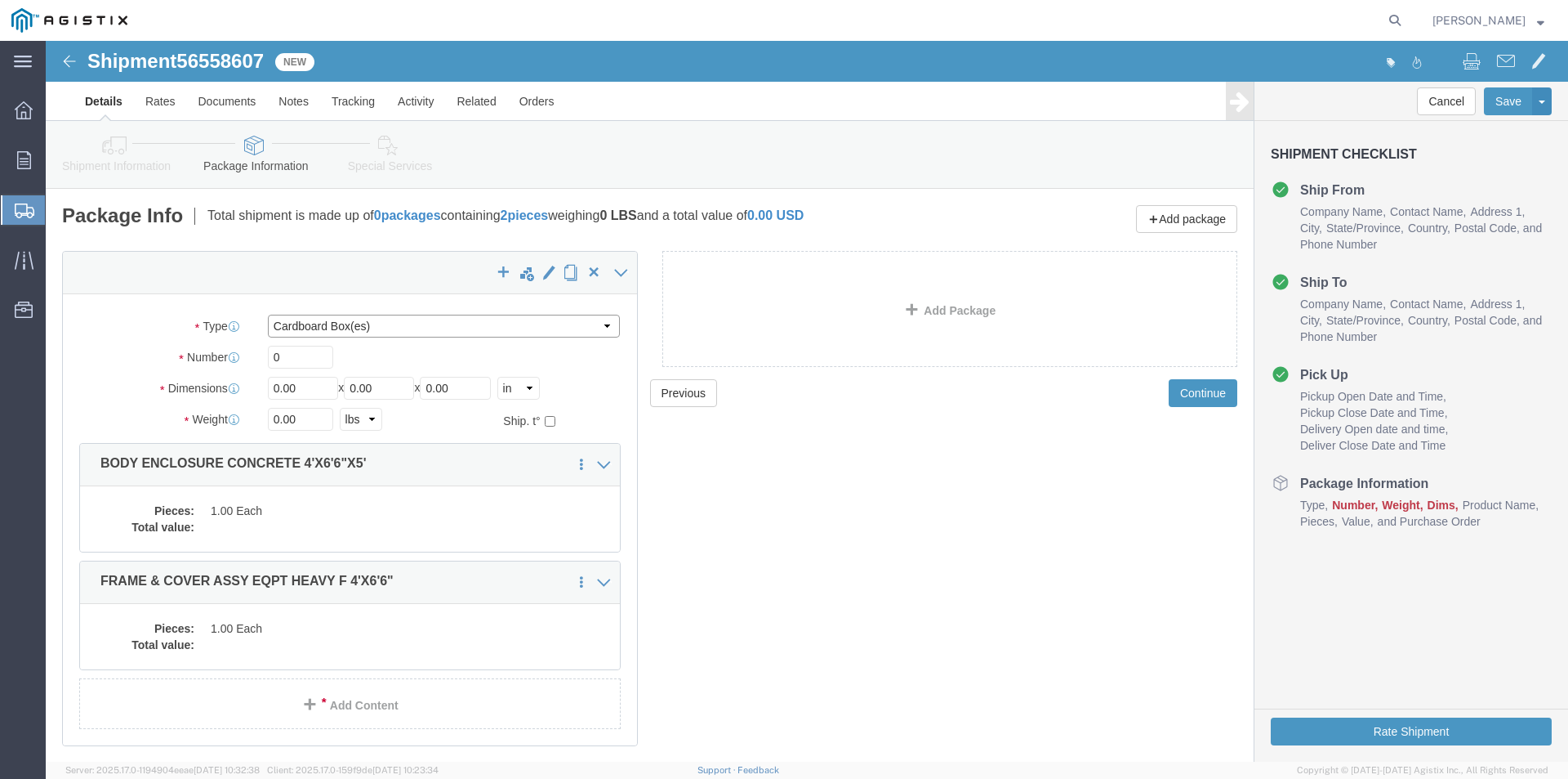
click select "Select Bulk Bundle(s) Cardboard Box(es) Carton(s) Crate(s) Drum(s) (Fiberboard)…"
select select "NKCR"
click select "Select Bulk Bundle(s) Cardboard Box(es) Carton(s) Crate(s) Drum(s) (Fiberboard)…"
click input "0"
type input "01"
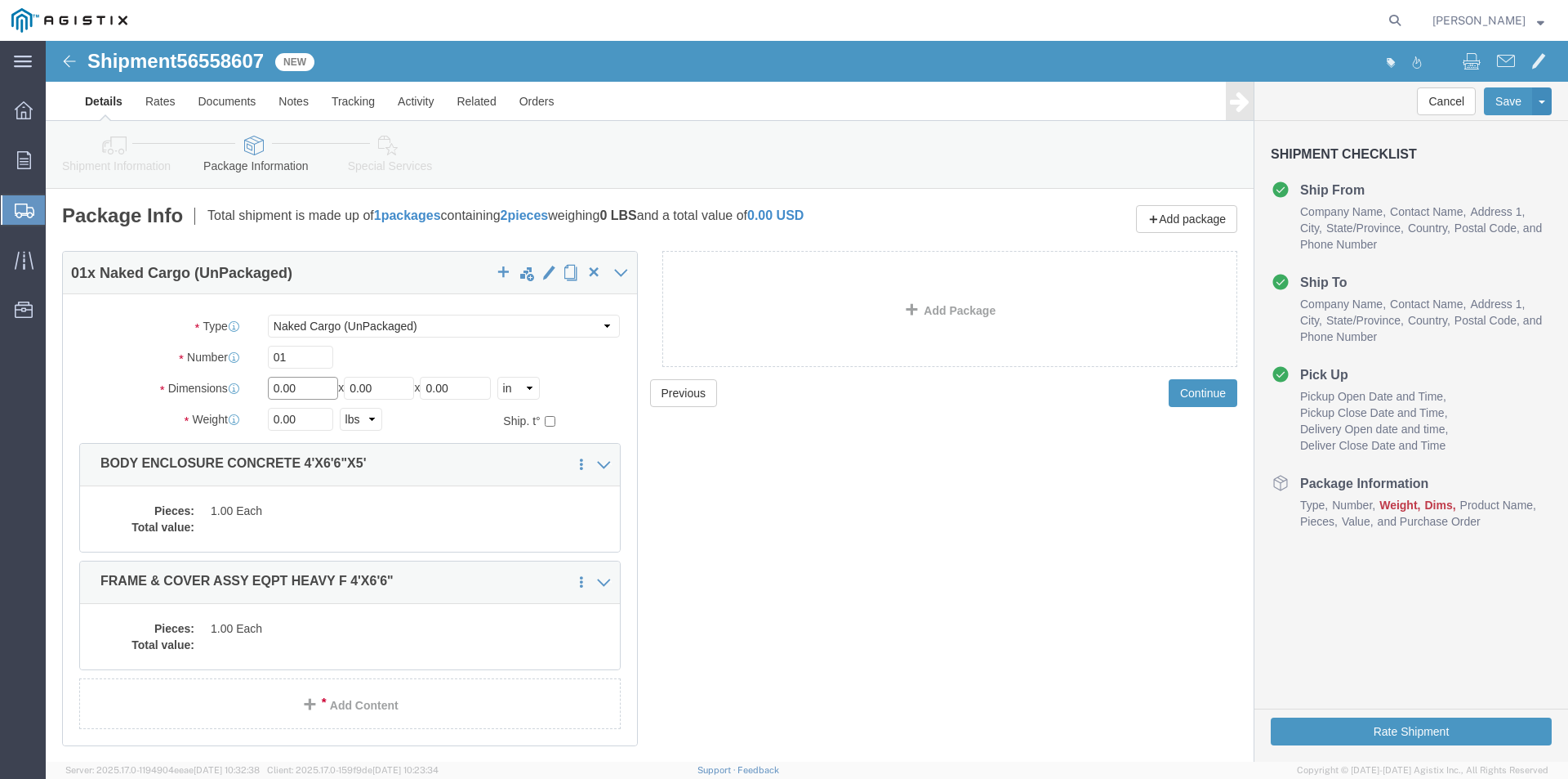
drag, startPoint x: 260, startPoint y: 337, endPoint x: 175, endPoint y: 337, distance: 85.0
click div "Dimensions Length 0.00 x Width 0.00 x Height 0.00 Select cm ft in"
type input "48"
drag, startPoint x: 338, startPoint y: 345, endPoint x: 285, endPoint y: 344, distance: 53.0
click div "Length 48 x Width 0.00 x Height 0.00 Select cm ft in"
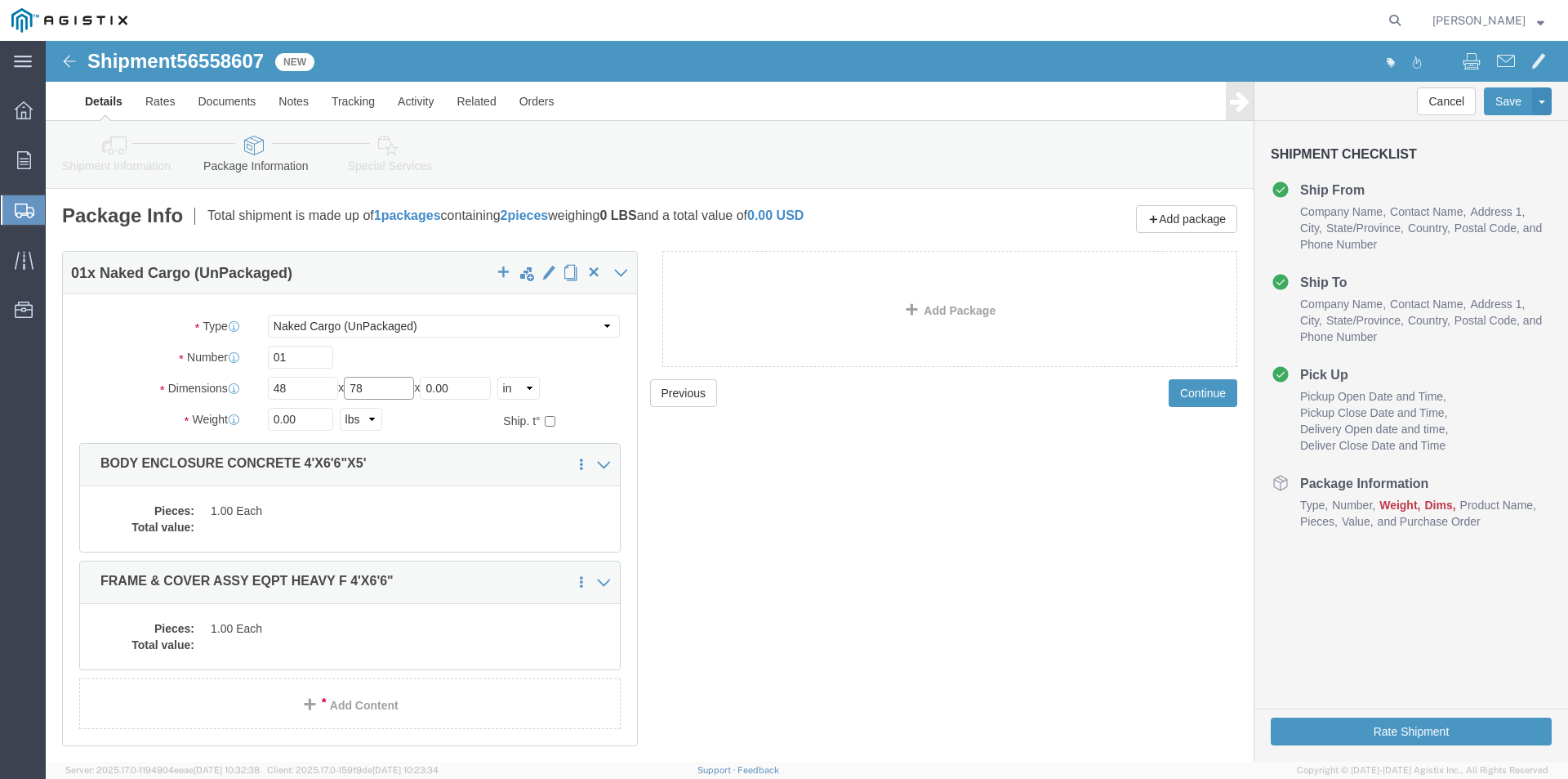
type input "78"
drag, startPoint x: 426, startPoint y: 347, endPoint x: 203, endPoint y: 344, distance: 223.0
click div "Length 48 x Width 78 x Height 0.00 Select cm ft in"
drag, startPoint x: 389, startPoint y: 349, endPoint x: 403, endPoint y: 344, distance: 14.9
click div "Length 48 x Width 78 x Height 06 Select cm ft in"
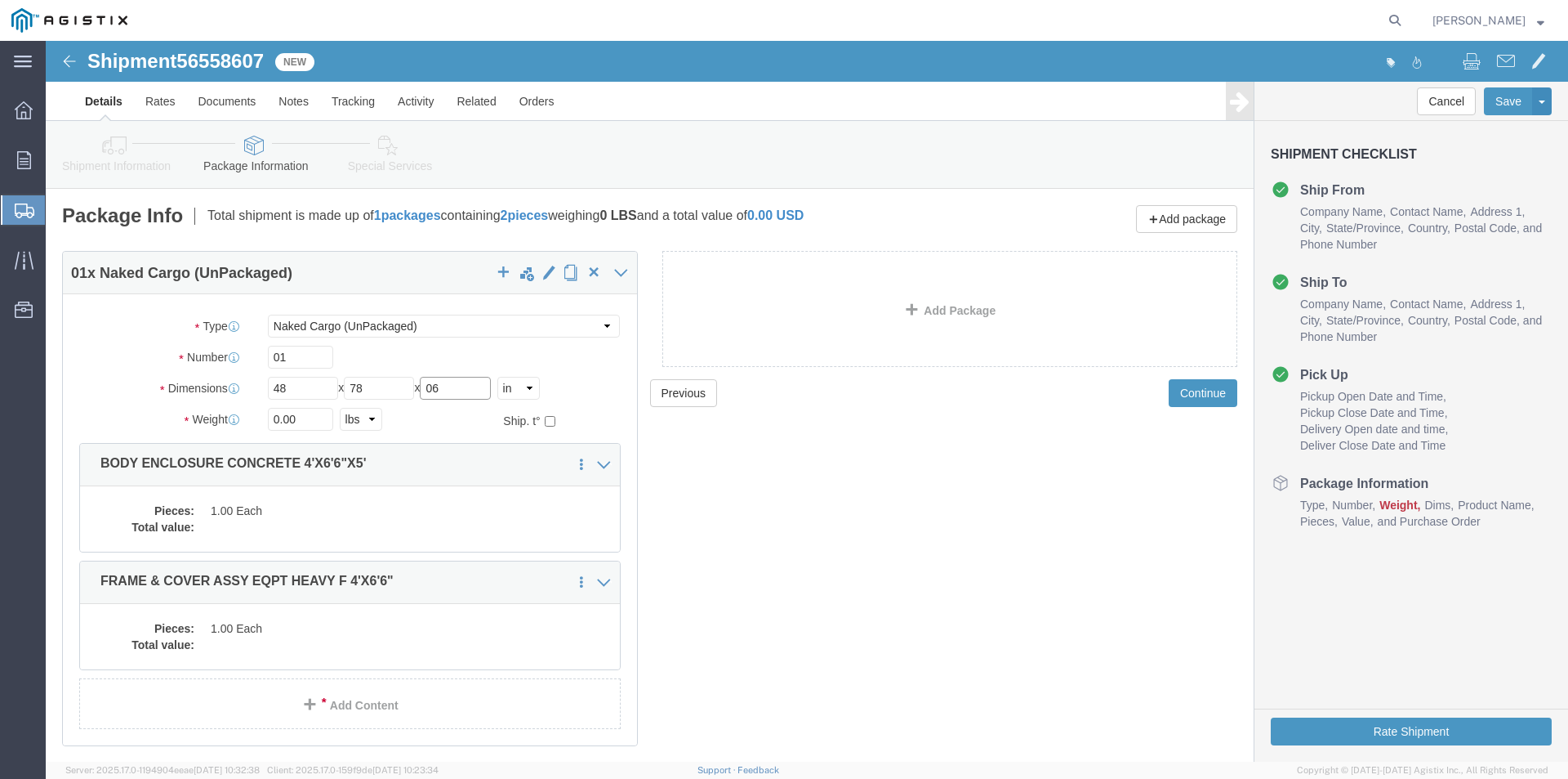
drag, startPoint x: 416, startPoint y: 342, endPoint x: 354, endPoint y: 350, distance: 62.5
click div "Length 48 x Width 78 x Height 06 Select cm ft in"
type input "60"
drag, startPoint x: 266, startPoint y: 380, endPoint x: 159, endPoint y: 386, distance: 107.2
click div "Weight Total weight of packages in pounds or kilograms 0.00 Select kgs lbs Ship…"
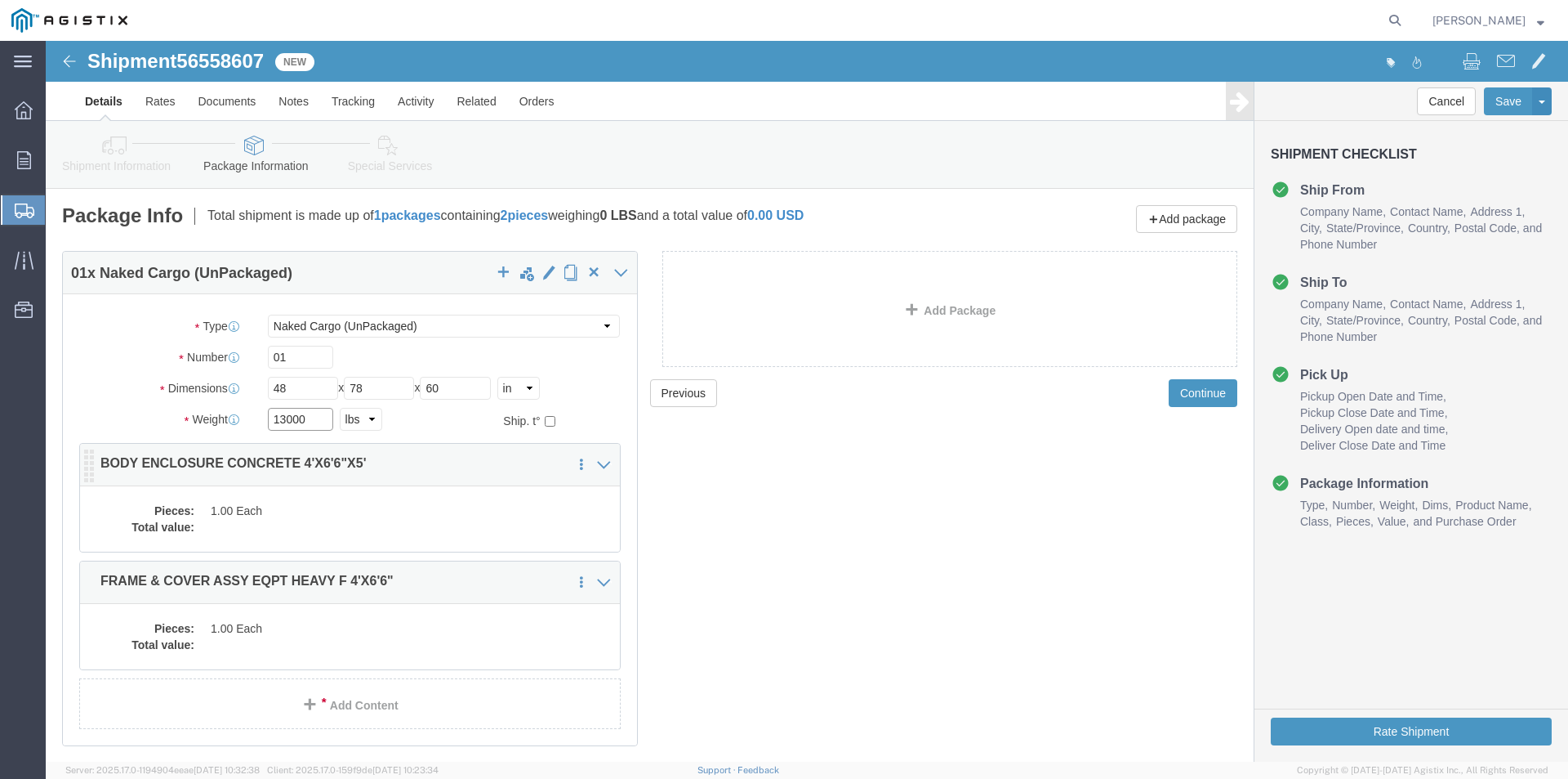
type input "13000"
click dd
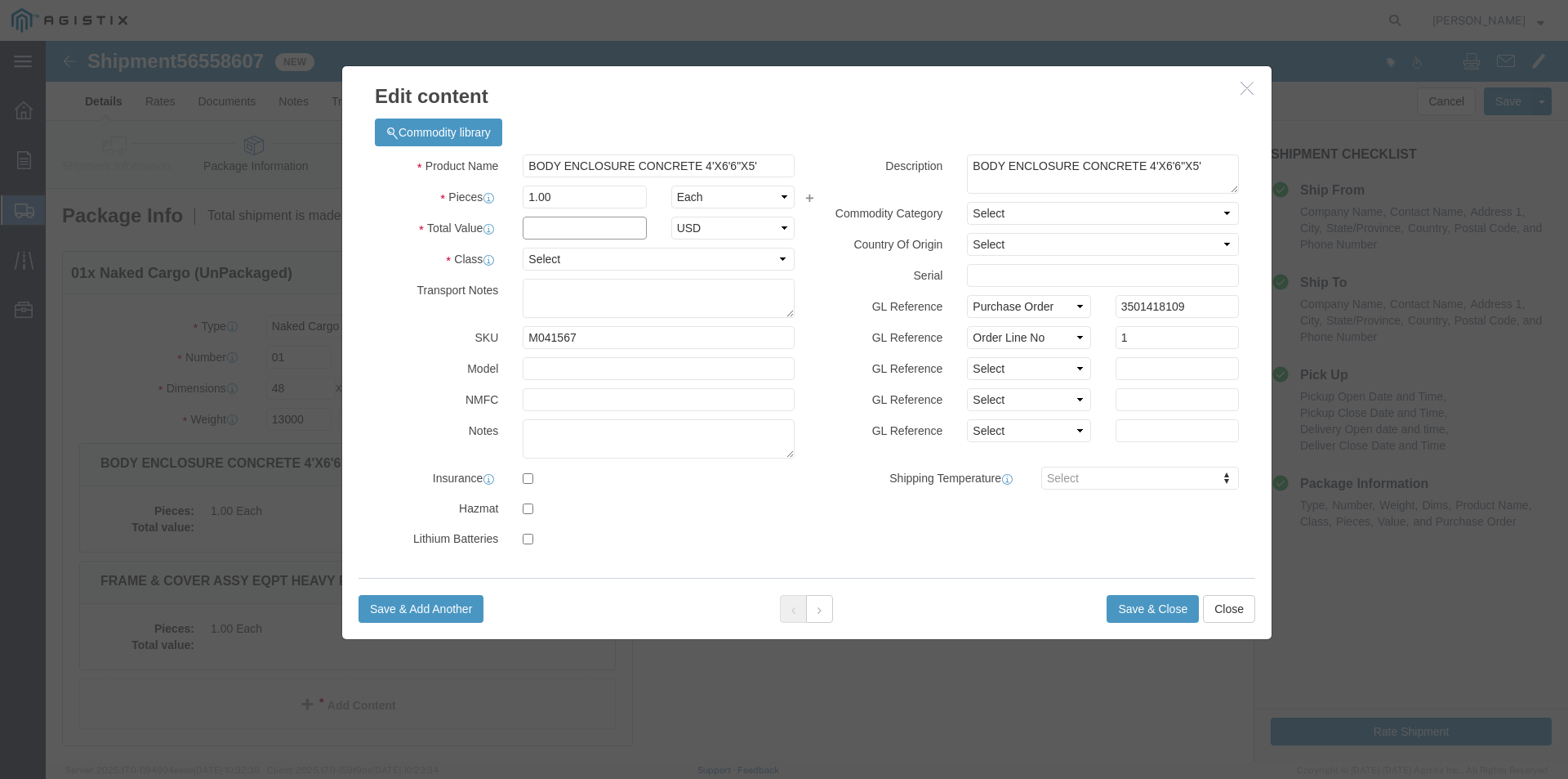
click input "text"
type input "1"
drag, startPoint x: 630, startPoint y: 76, endPoint x: 617, endPoint y: 103, distance: 30.0
click div "Commodity library Product Name BODY ENCLOSURE CONCRETE 4'X6'6"X5' Pieces 1.00 S…"
click select "Select 50 55 60 65 70 85 92.5 100 125 175 250 300 400"
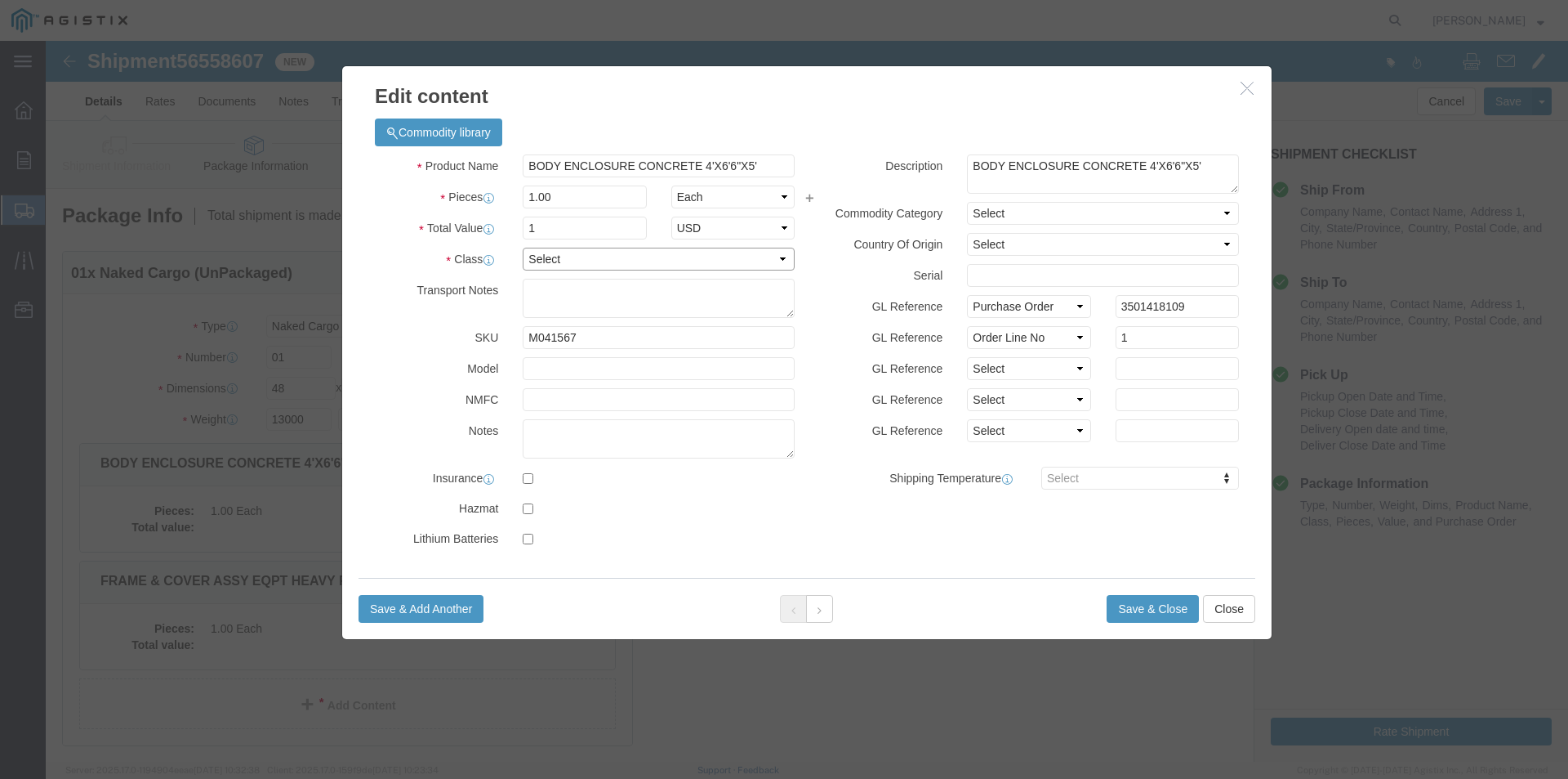
select select "55"
click select "Select 50 55 60 65 70 85 92.5 100 125 175 250 300 400"
click button "Save & Close"
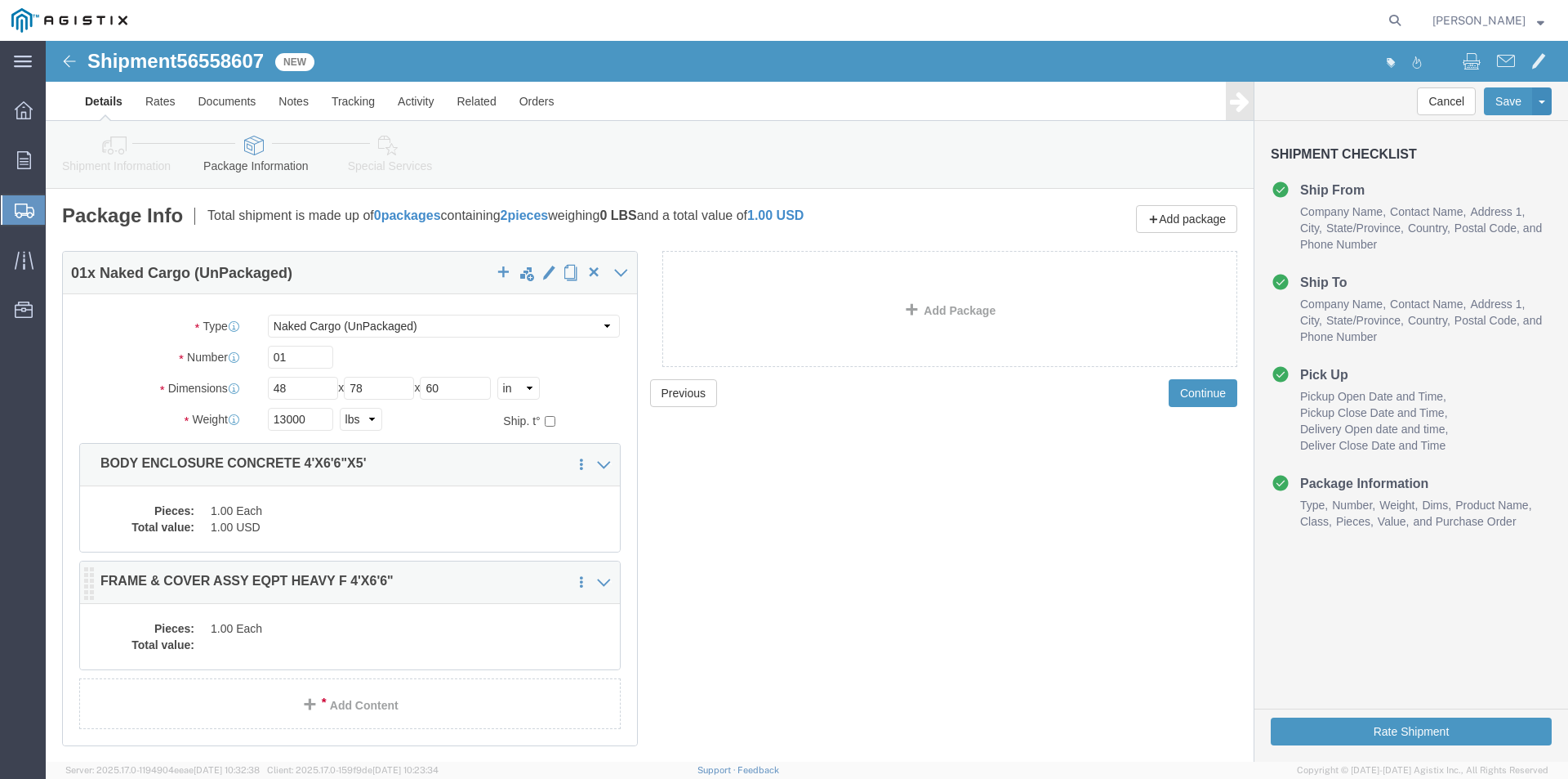
click dd
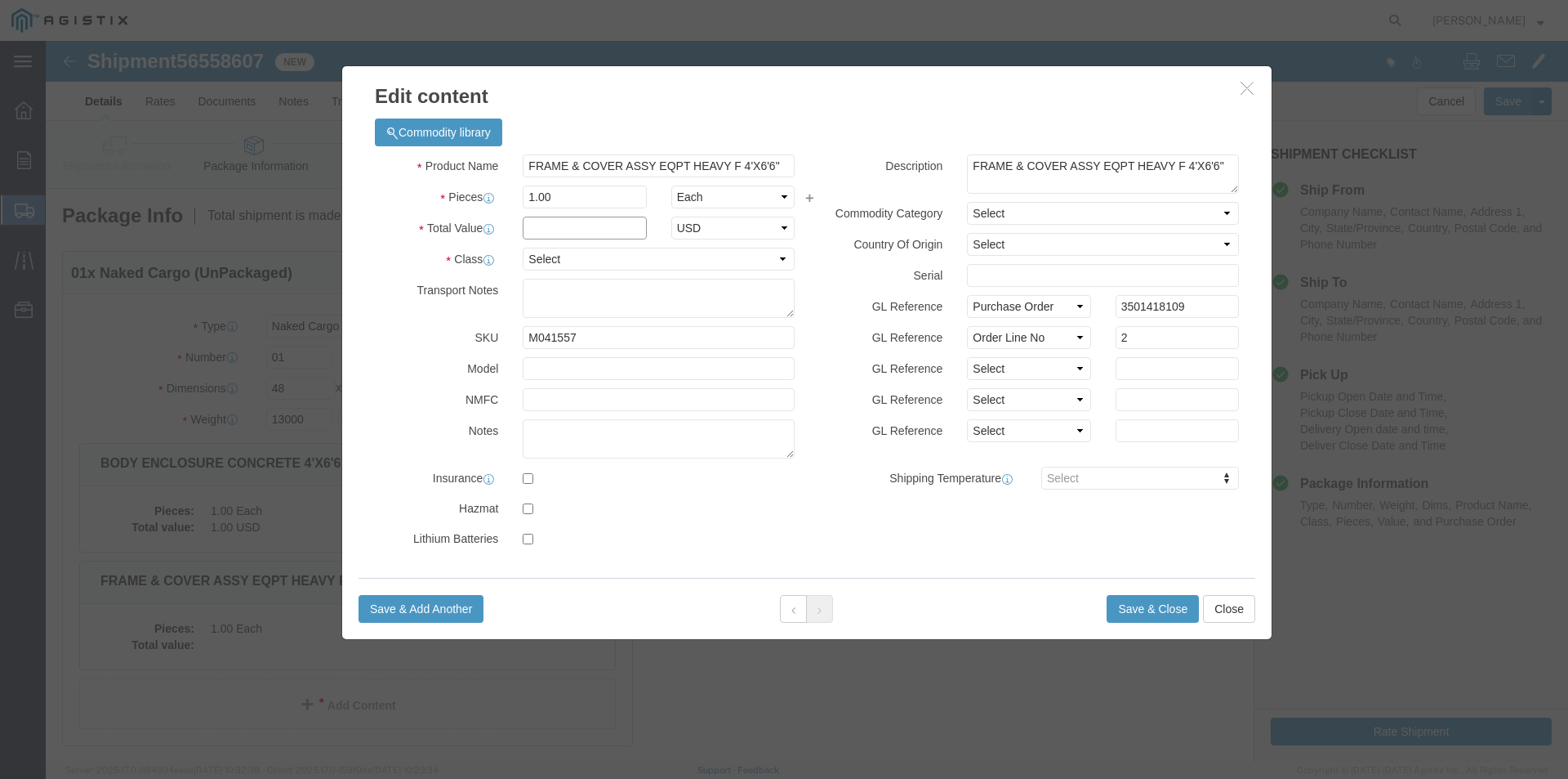
click input "text"
type input "1"
click div "Commodity library"
click select "Select 50 55 60 65 70 85 92.5 100 125 175 250 300 400"
select select "55"
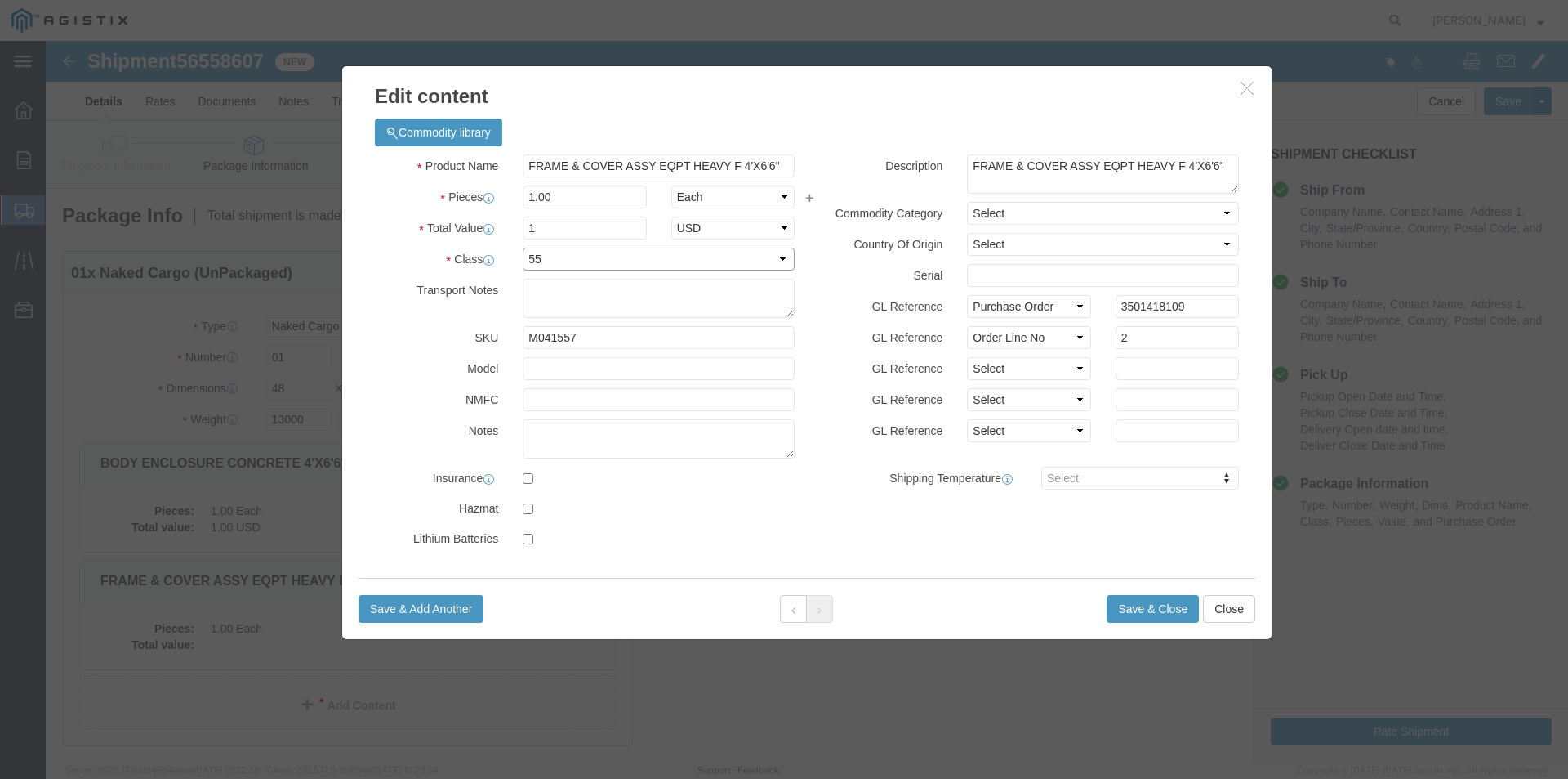
click select "Select 50 55 60 65 70 85 92.5 100 125 175 250 300 400"
click button "Save & Close"
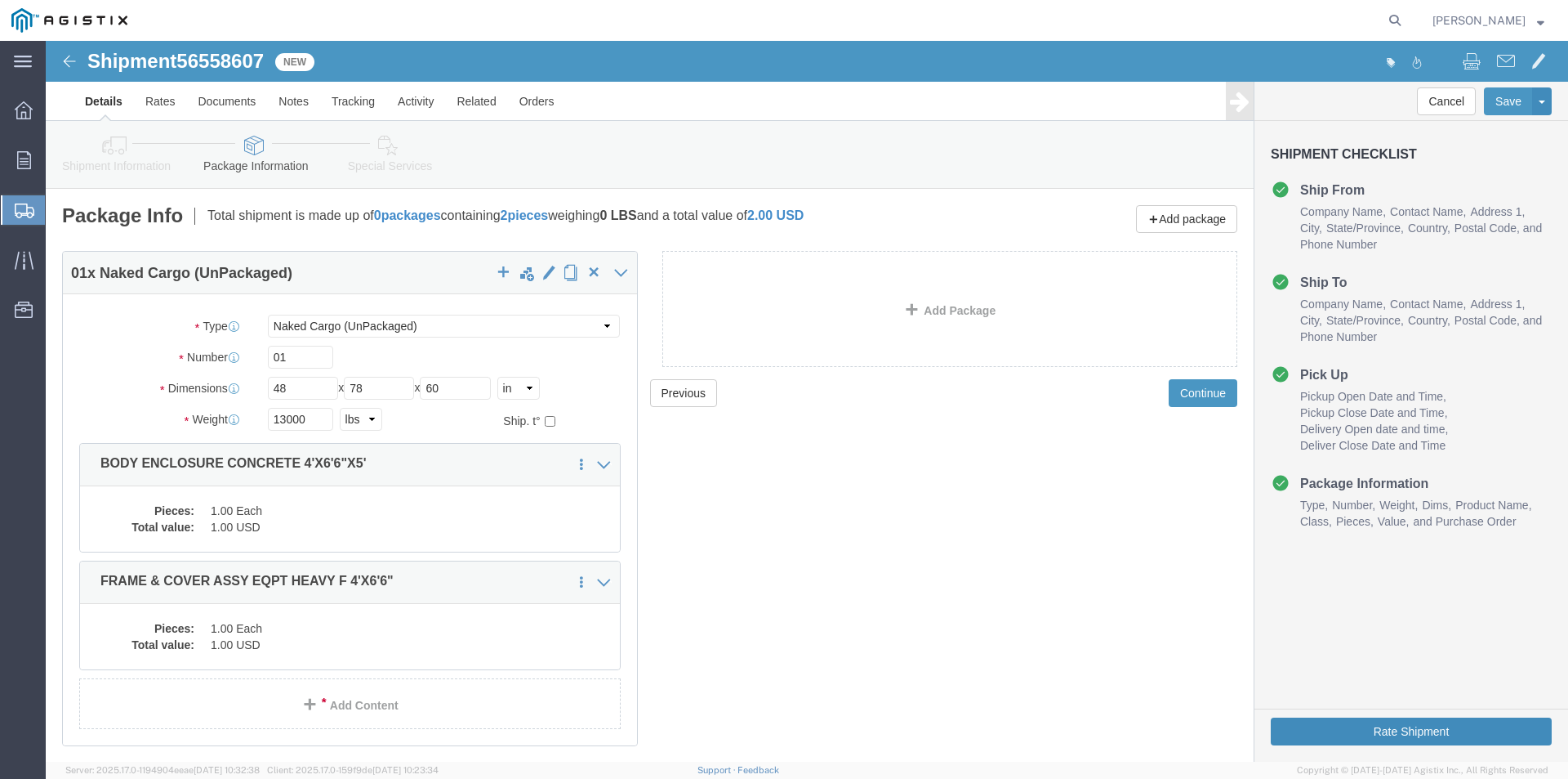
click button "Rate Shipment"
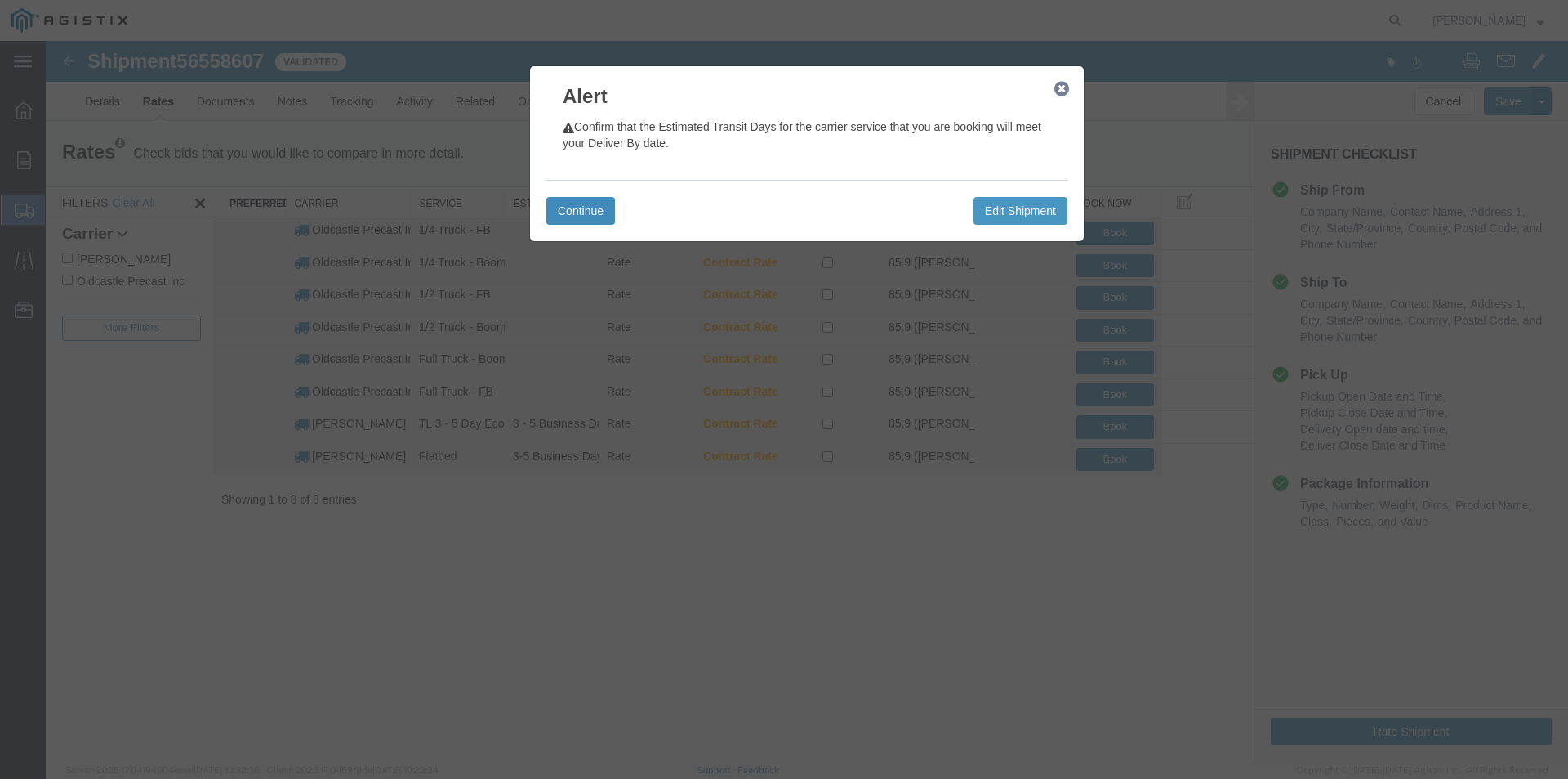
click at [589, 206] on button "Continue" at bounding box center [581, 210] width 69 height 27
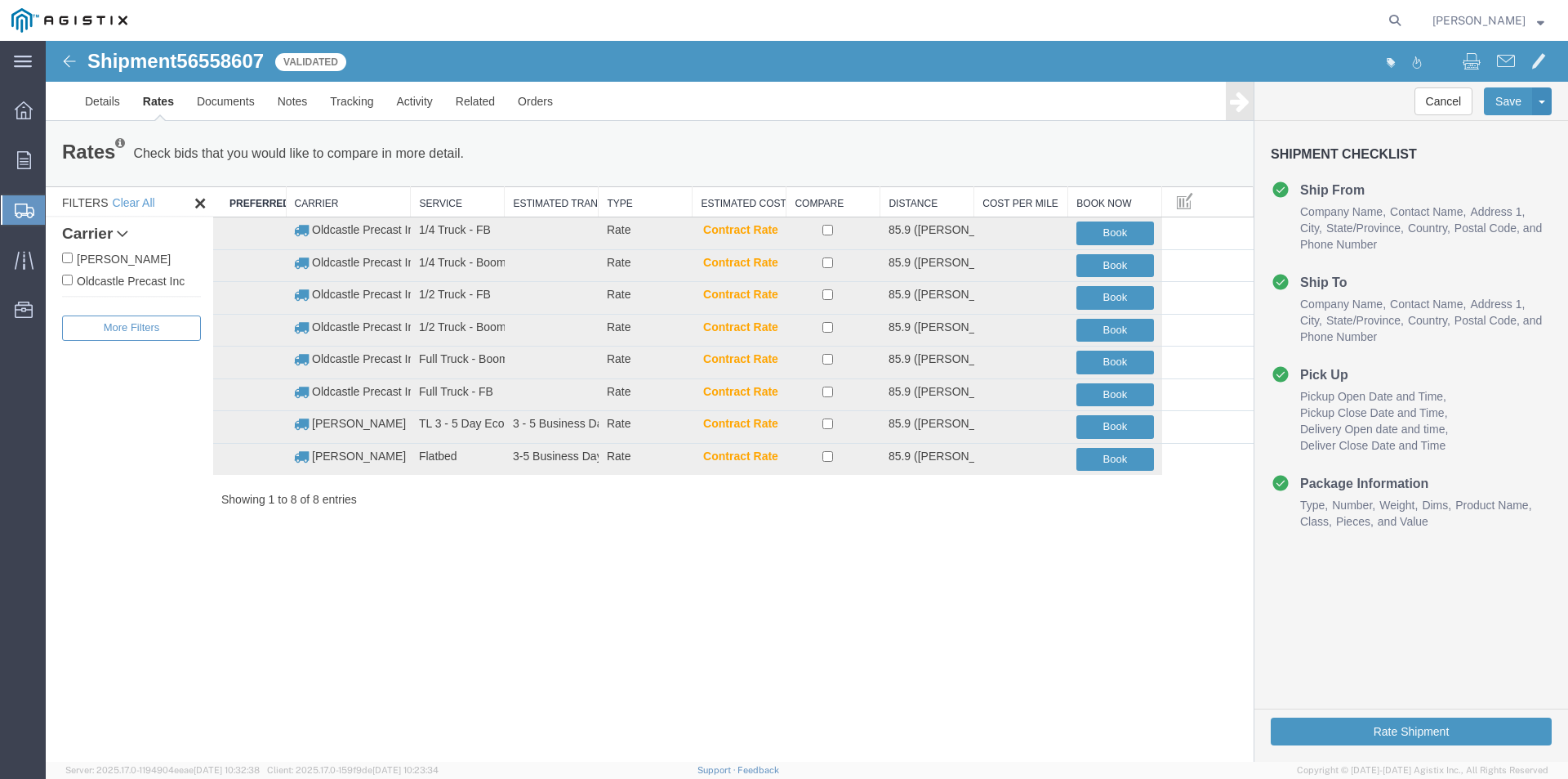
click at [147, 282] on label "Oldcastle Precast Inc" at bounding box center [131, 280] width 139 height 18
click at [72, 282] on input "Oldcastle Precast Inc" at bounding box center [67, 280] width 11 height 11
checkbox input "true"
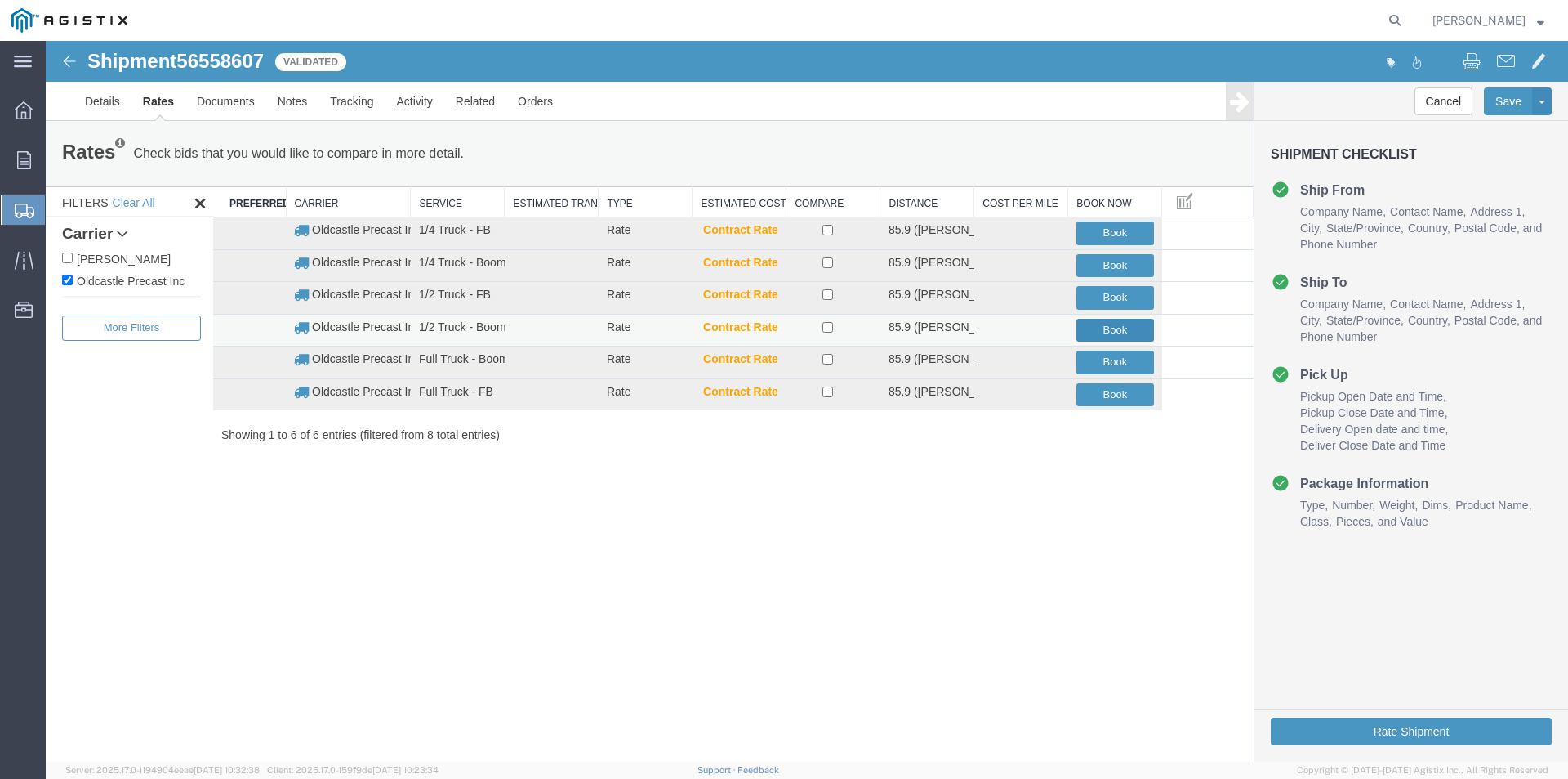
click at [1108, 328] on button "Book" at bounding box center [1115, 330] width 78 height 24
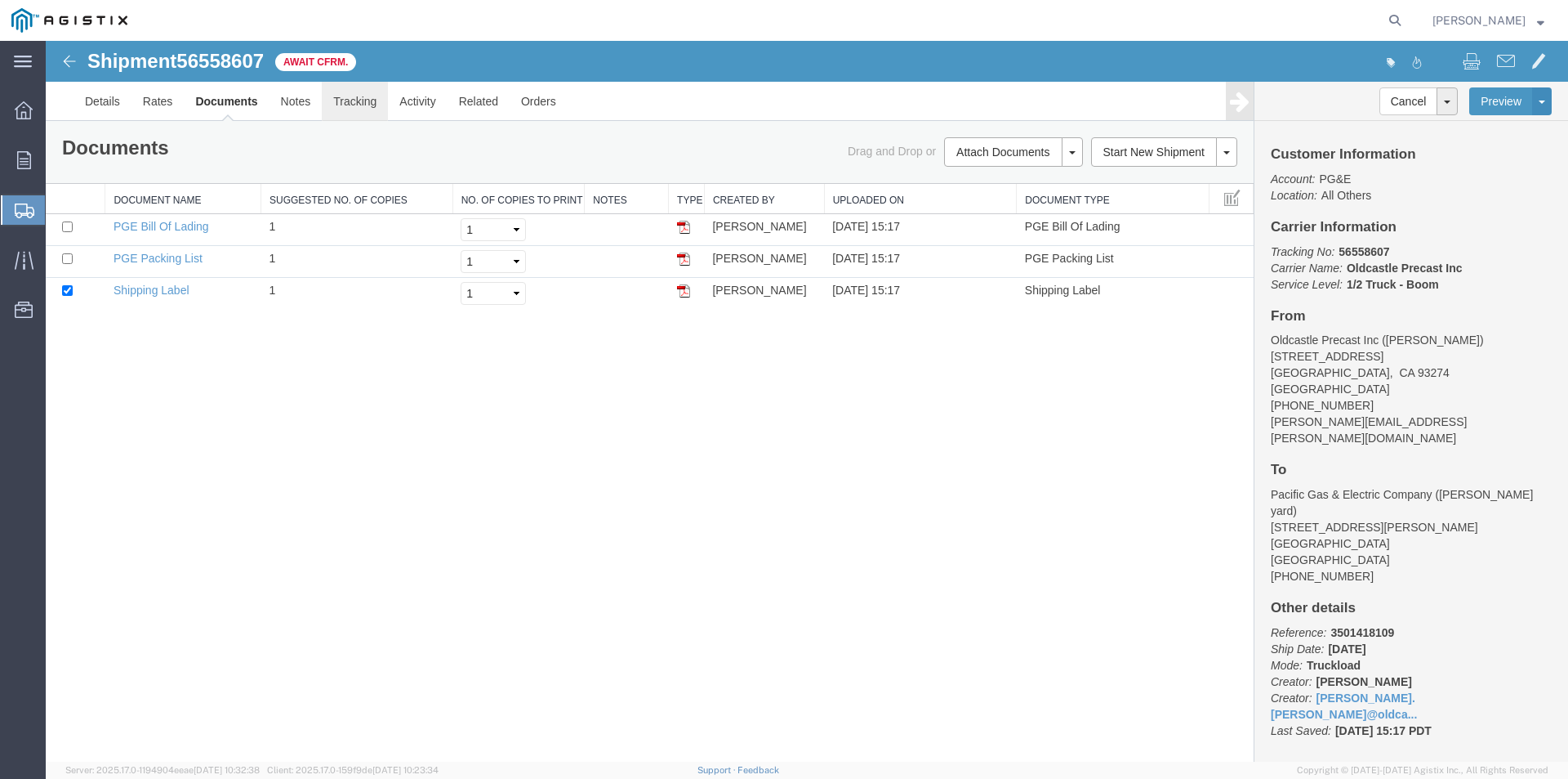
click at [354, 102] on link "Tracking" at bounding box center [354, 102] width 66 height 39
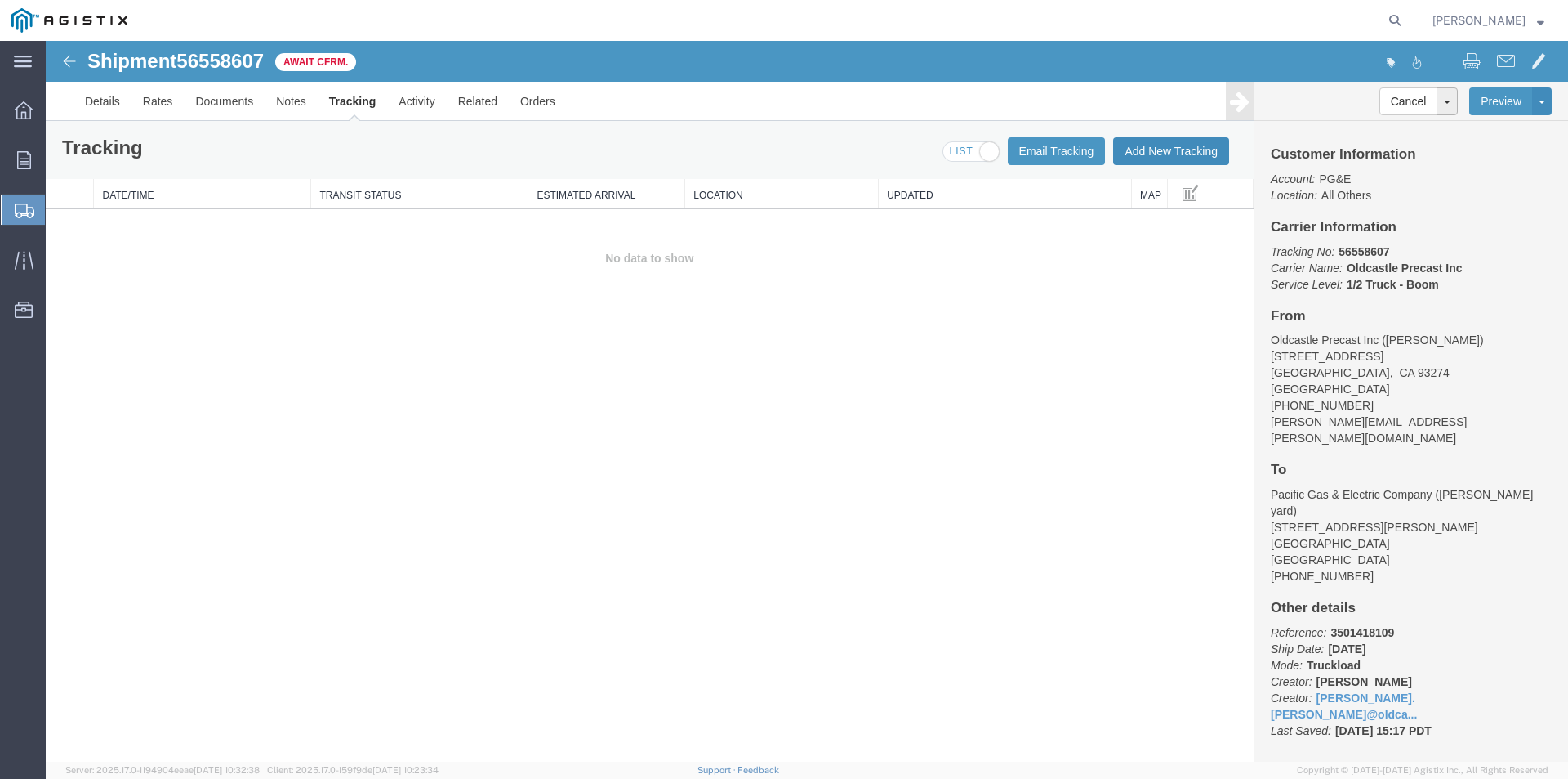
click at [1171, 160] on button "Add New Tracking" at bounding box center [1171, 150] width 116 height 27
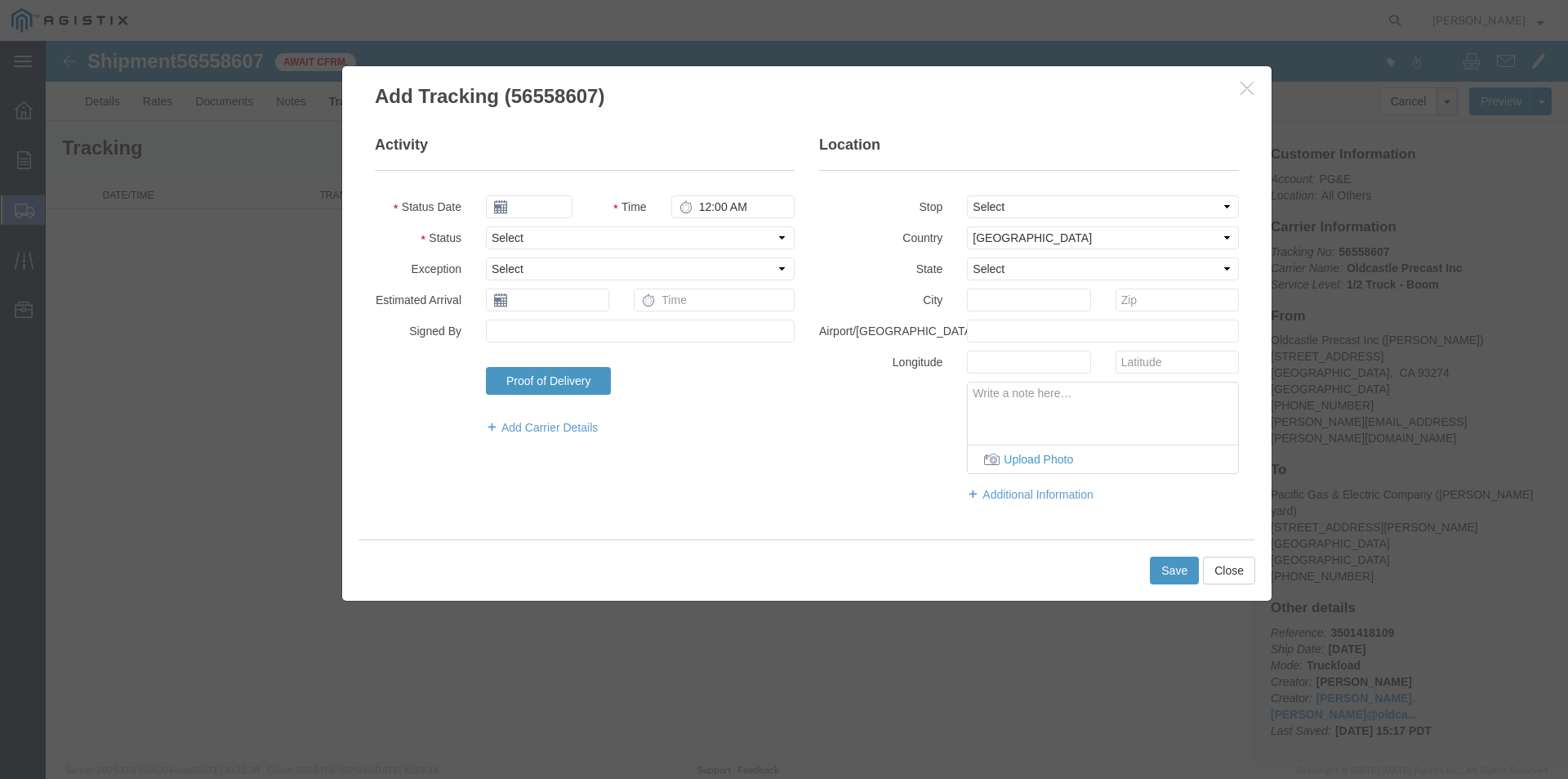
type input "[DATE]"
type input "4:00 PM"
click at [539, 206] on input "[DATE]" at bounding box center [529, 207] width 87 height 23
click at [592, 358] on td "21" at bounding box center [596, 358] width 25 height 25
type input "[DATE]"
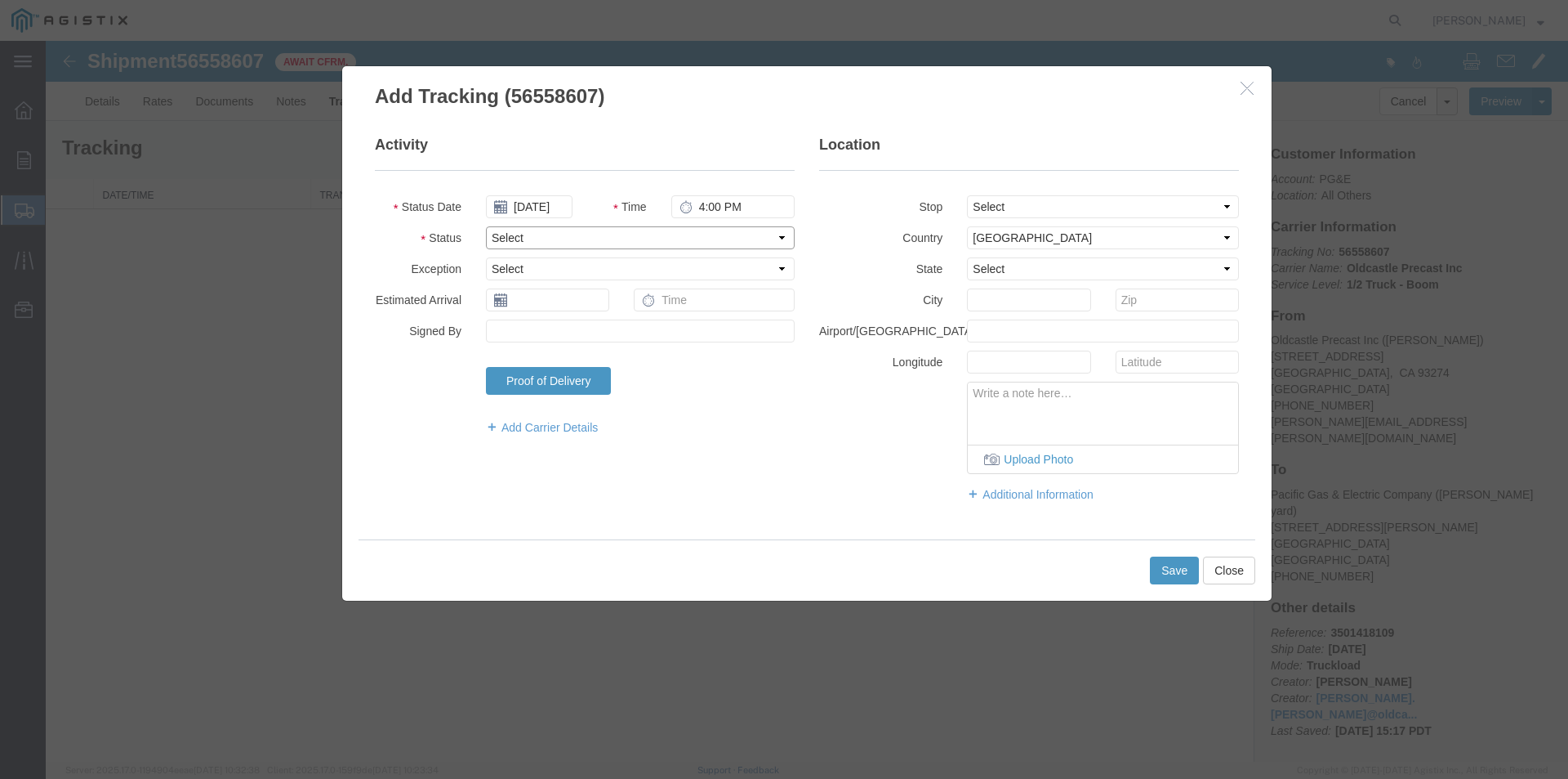
click at [512, 232] on select "Select Arrival Notice Available Arrival Notice Imported Arrive at Delivery Loca…" at bounding box center [640, 238] width 309 height 23
select select "DELIVRED"
click at [486, 226] on select "Select Arrival Notice Available Arrival Notice Imported Arrive at Delivery Loca…" at bounding box center [640, 238] width 309 height 23
click at [1175, 571] on button "Save" at bounding box center [1174, 570] width 49 height 27
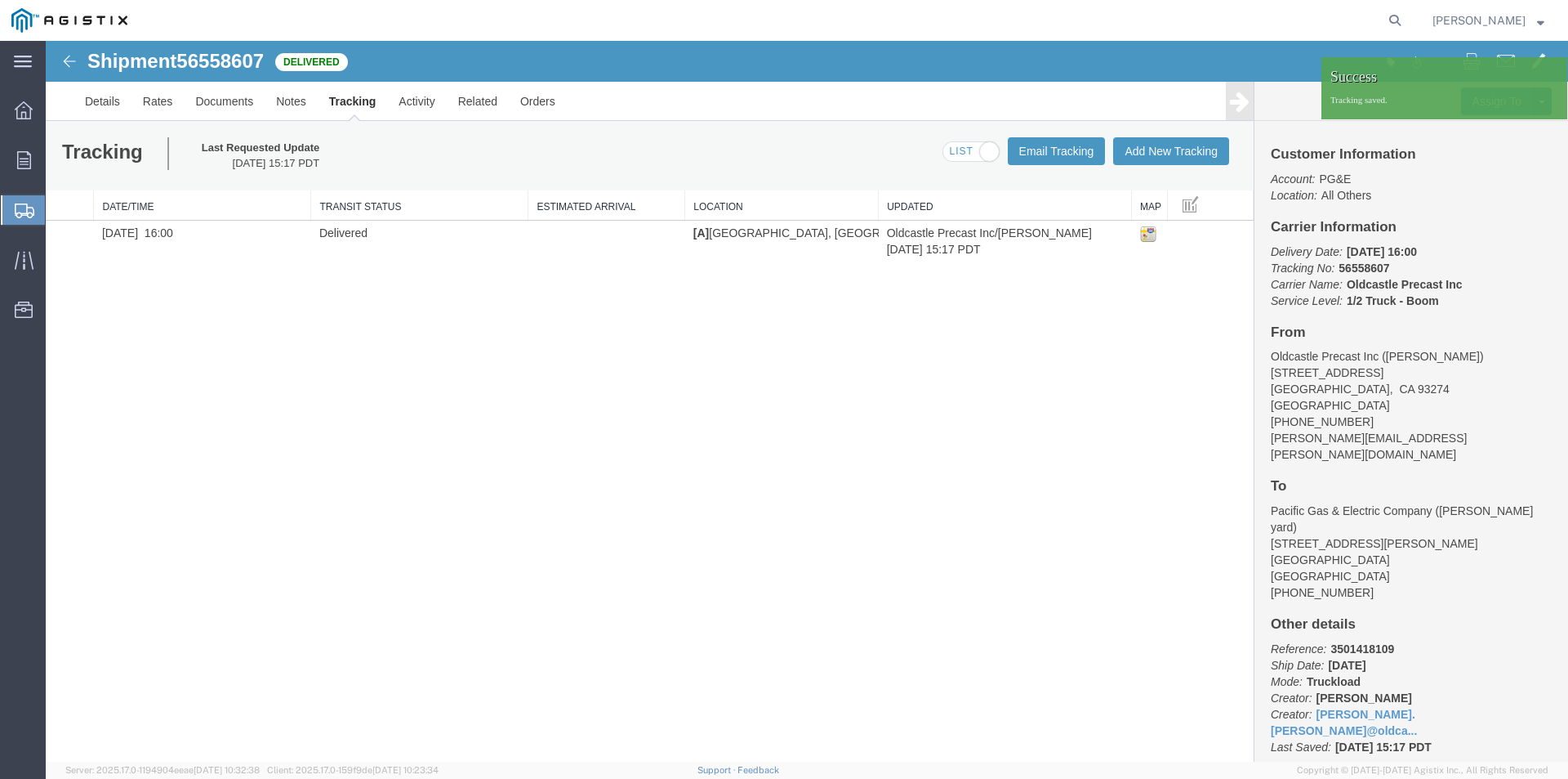
click at [1535, 26] on span "[PERSON_NAME]" at bounding box center [1489, 20] width 112 height 18
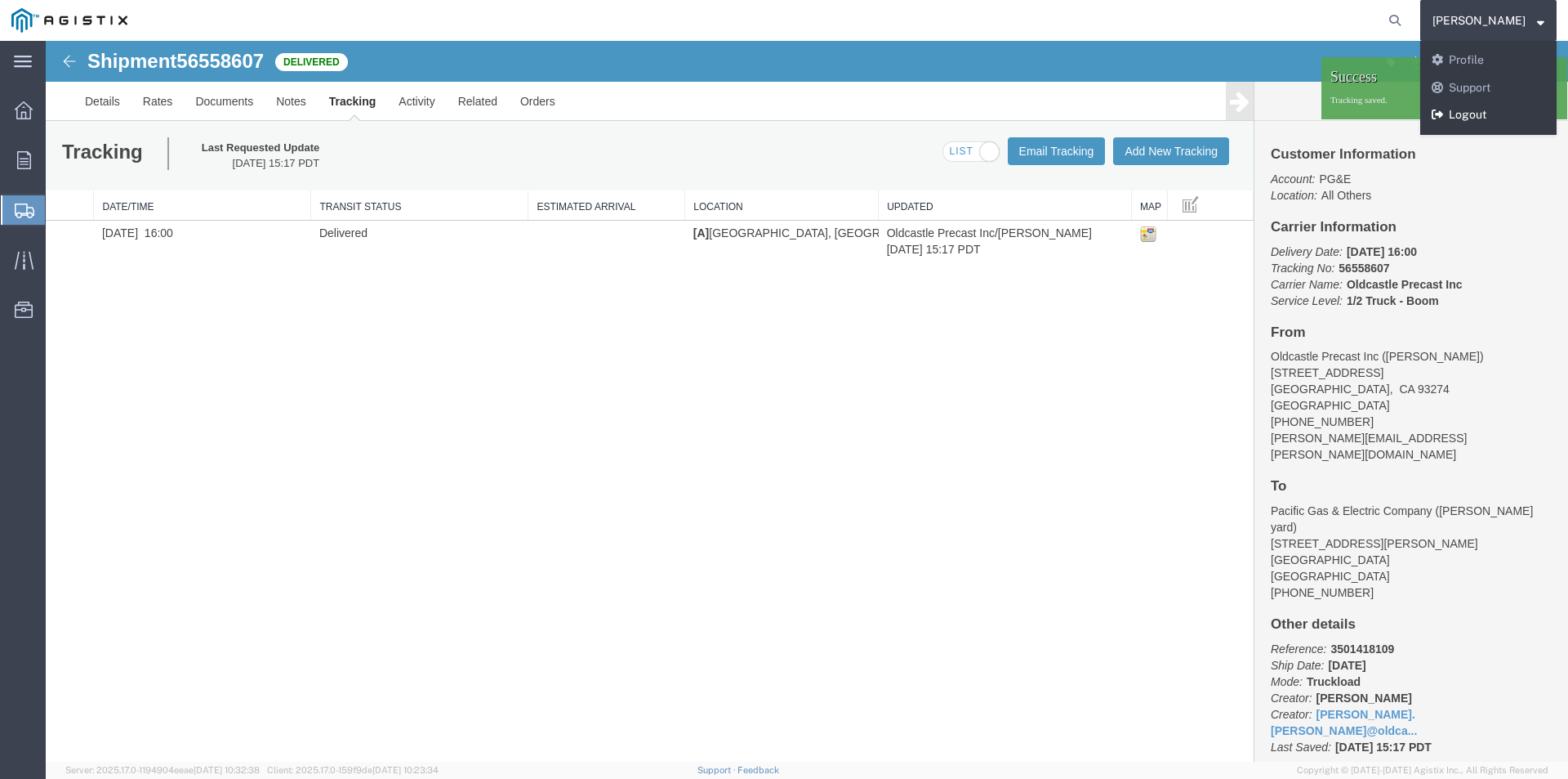
drag, startPoint x: 1492, startPoint y: 112, endPoint x: 1444, endPoint y: 74, distance: 61.2
click at [1492, 112] on link "Logout" at bounding box center [1489, 115] width 136 height 27
